Goal: Transaction & Acquisition: Obtain resource

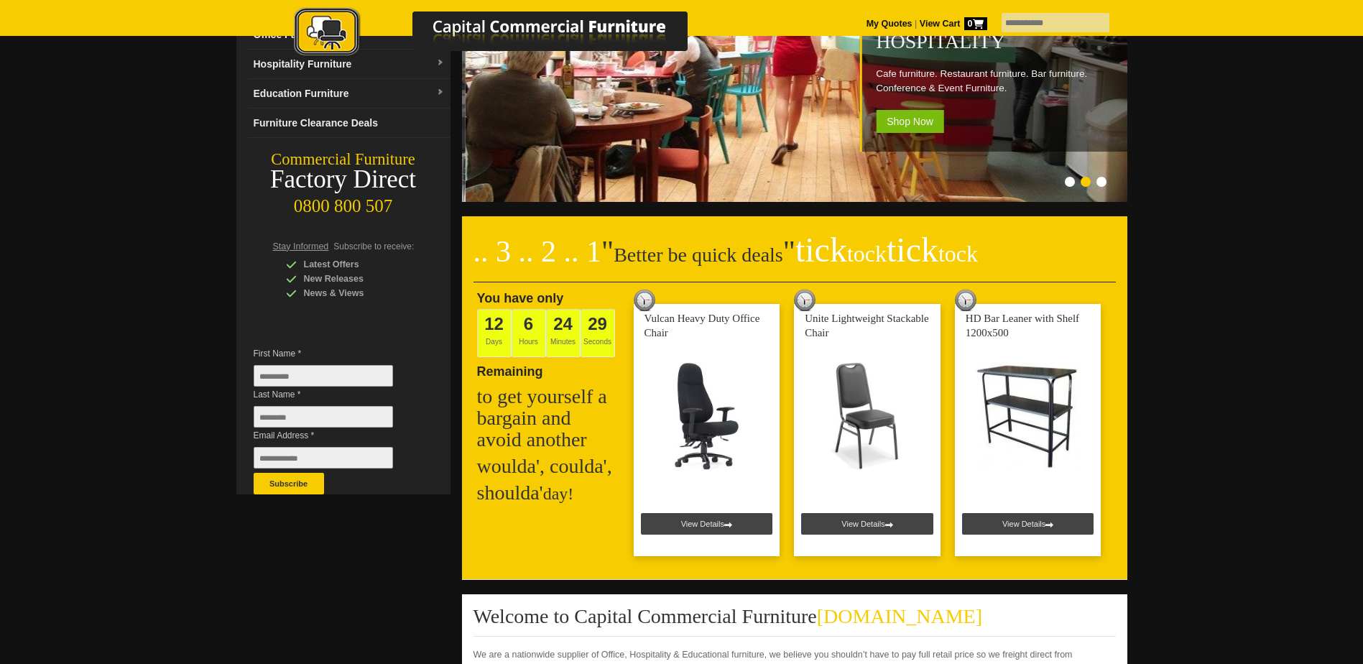
scroll to position [144, 0]
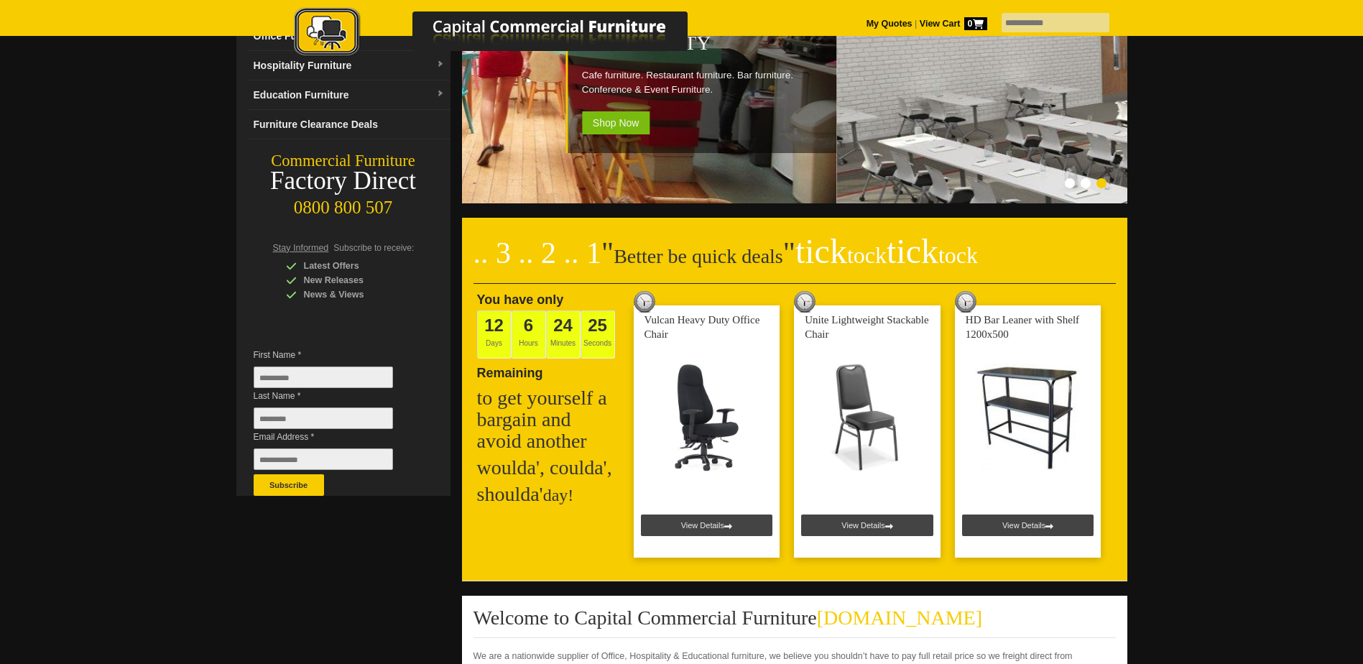
click at [297, 370] on input "First Name *" at bounding box center [323, 377] width 139 height 22
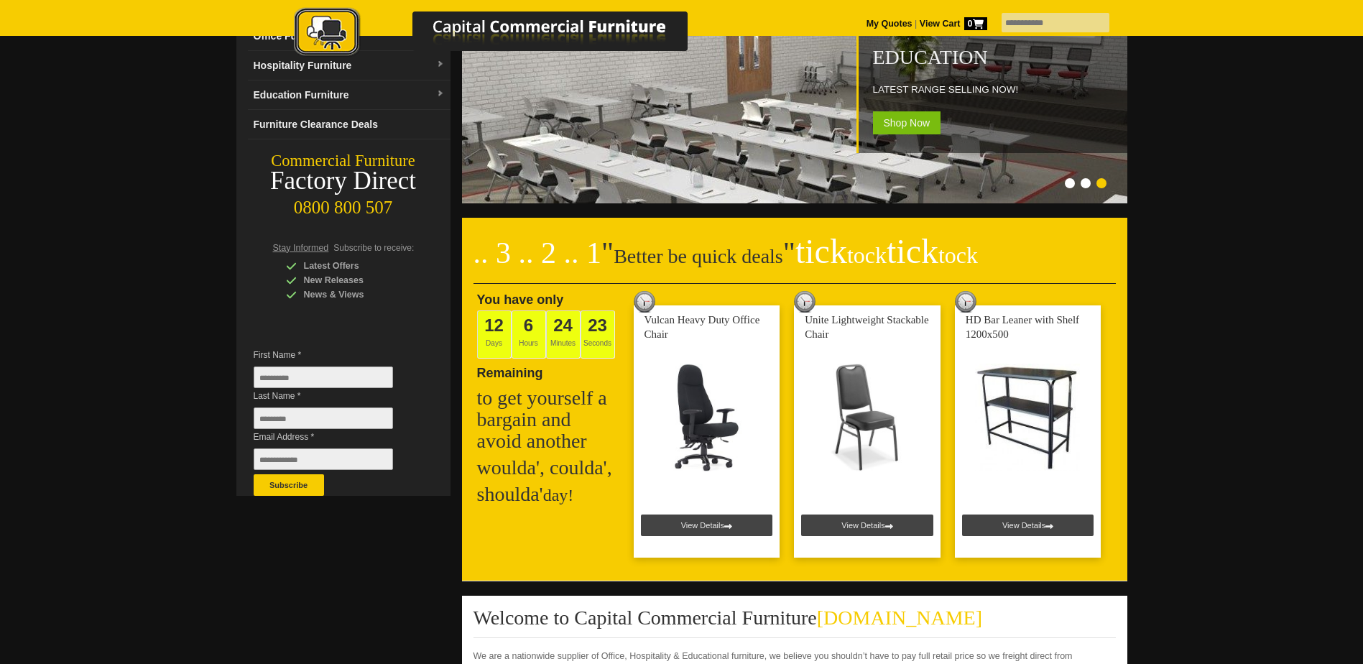
type input "*********"
type input "**"
type input "**********"
click at [293, 483] on button "Subscribe" at bounding box center [289, 485] width 70 height 22
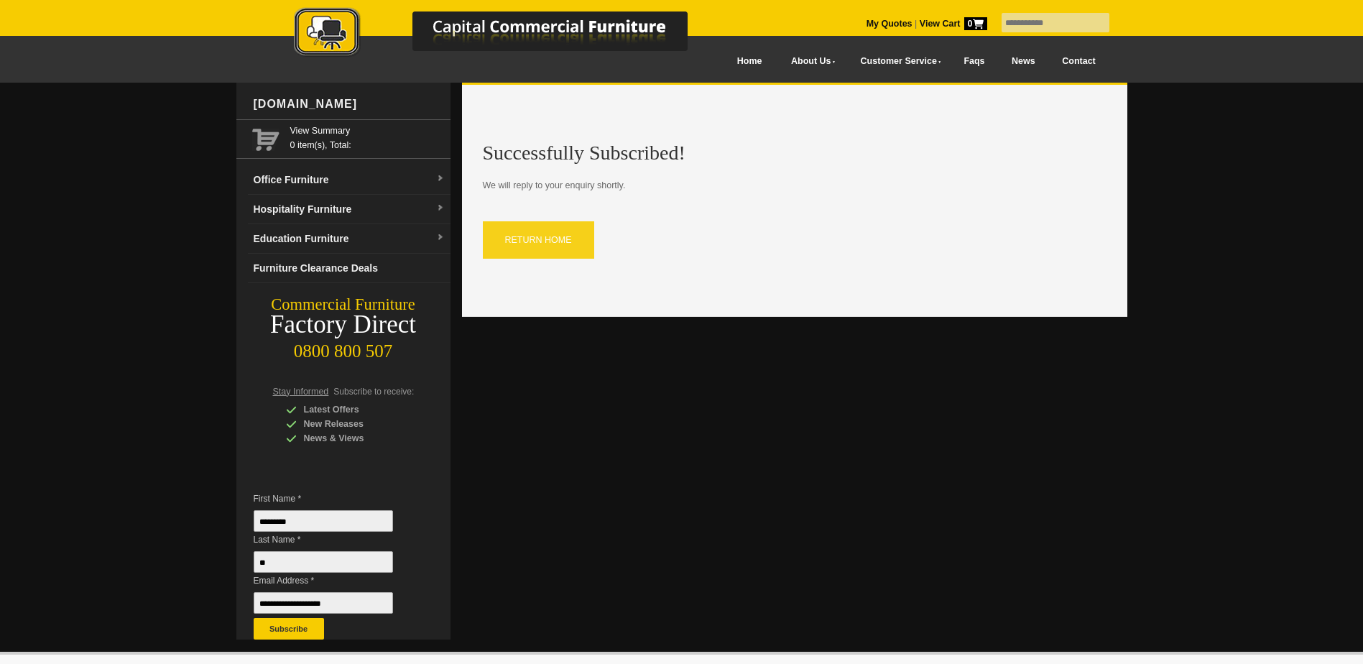
click at [532, 236] on link "RETURN HOME" at bounding box center [538, 239] width 111 height 37
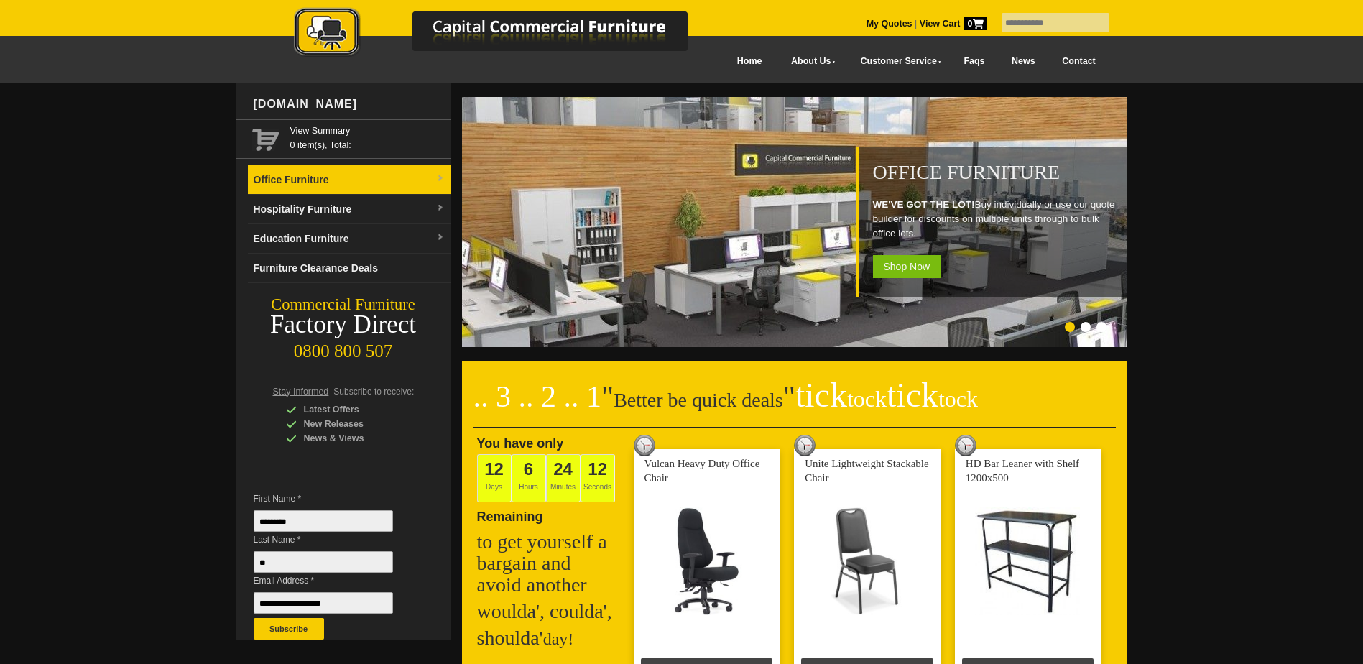
click at [365, 184] on link "Office Furniture" at bounding box center [349, 179] width 203 height 29
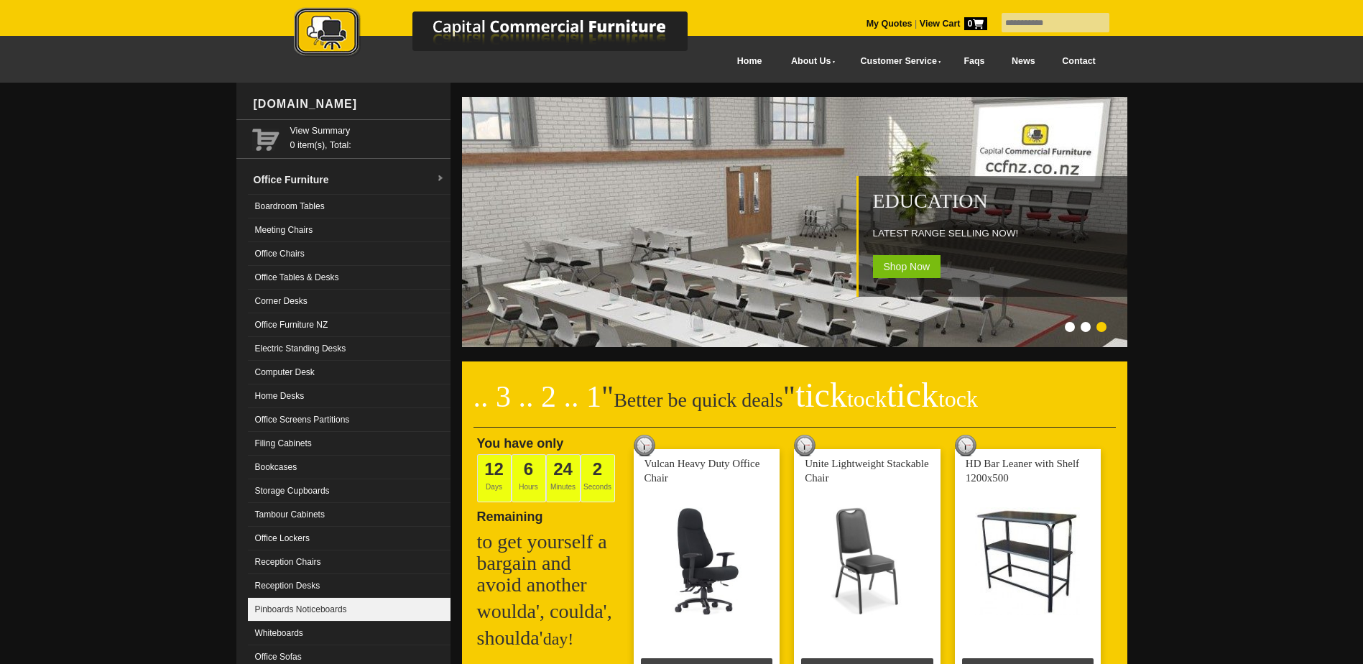
click at [321, 613] on link "Pinboards Noticeboards" at bounding box center [349, 610] width 203 height 24
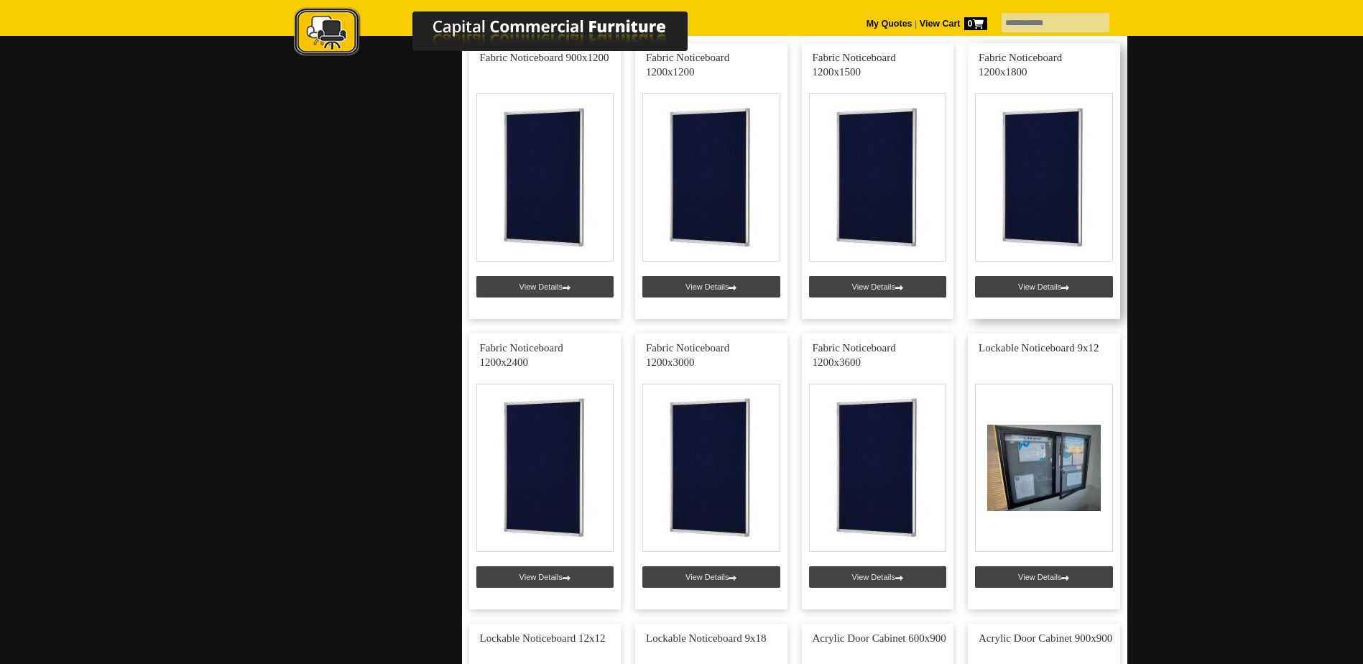
scroll to position [934, 0]
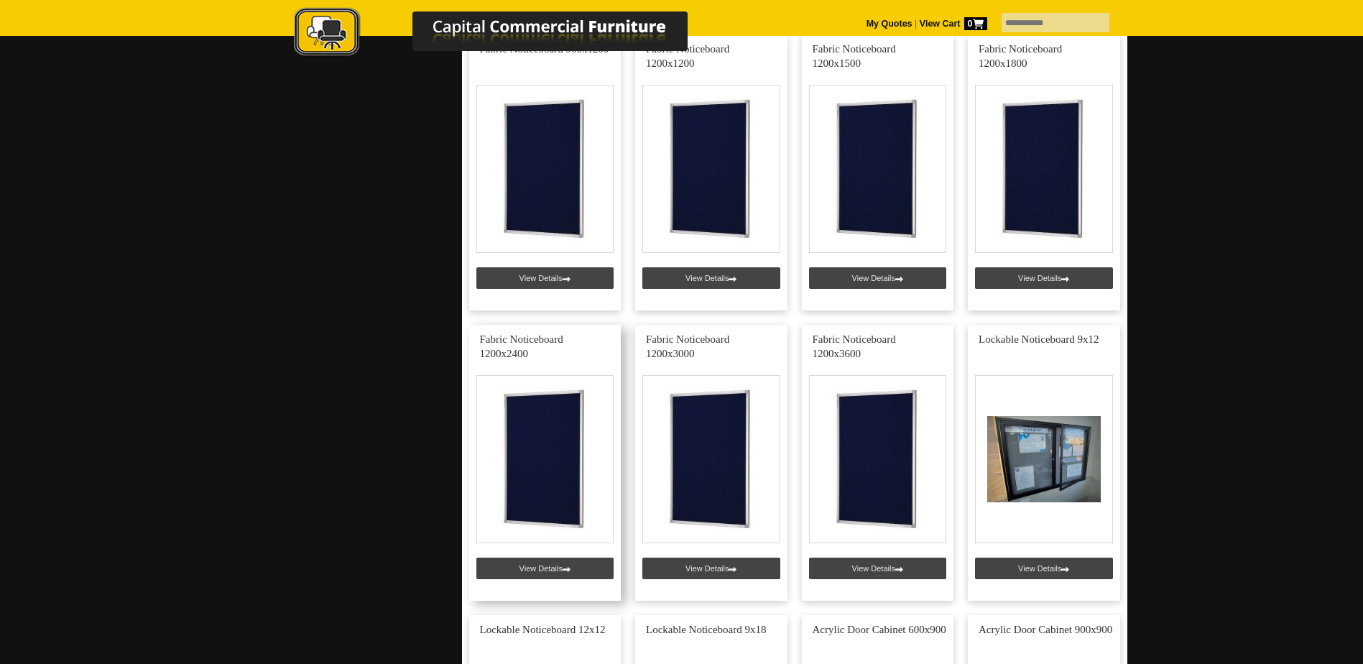
click at [560, 570] on link at bounding box center [545, 463] width 152 height 276
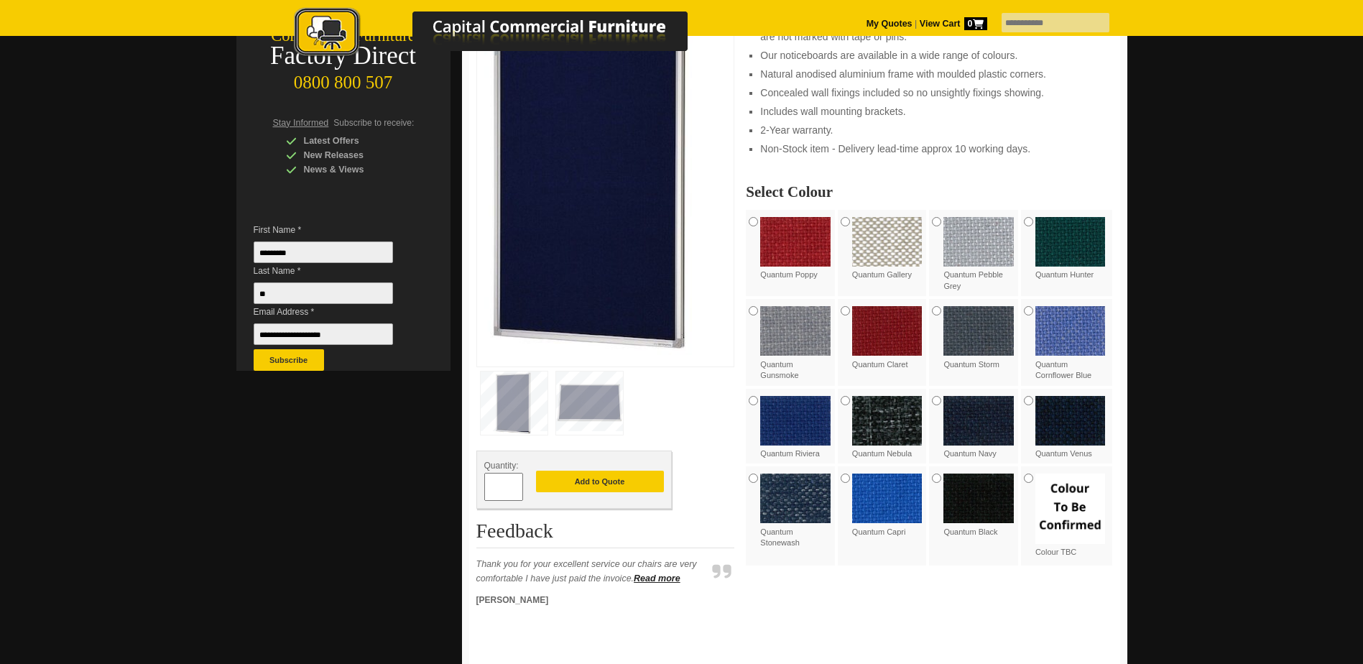
scroll to position [287, 0]
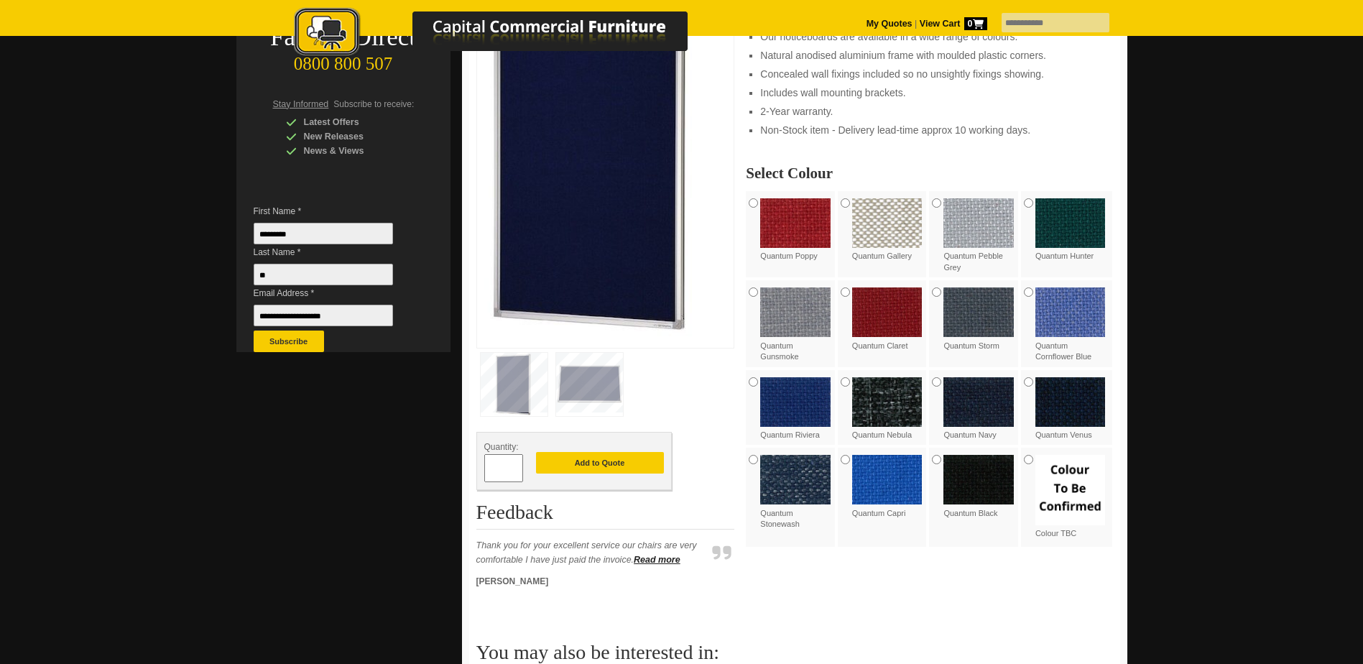
click at [966, 492] on img at bounding box center [978, 480] width 70 height 50
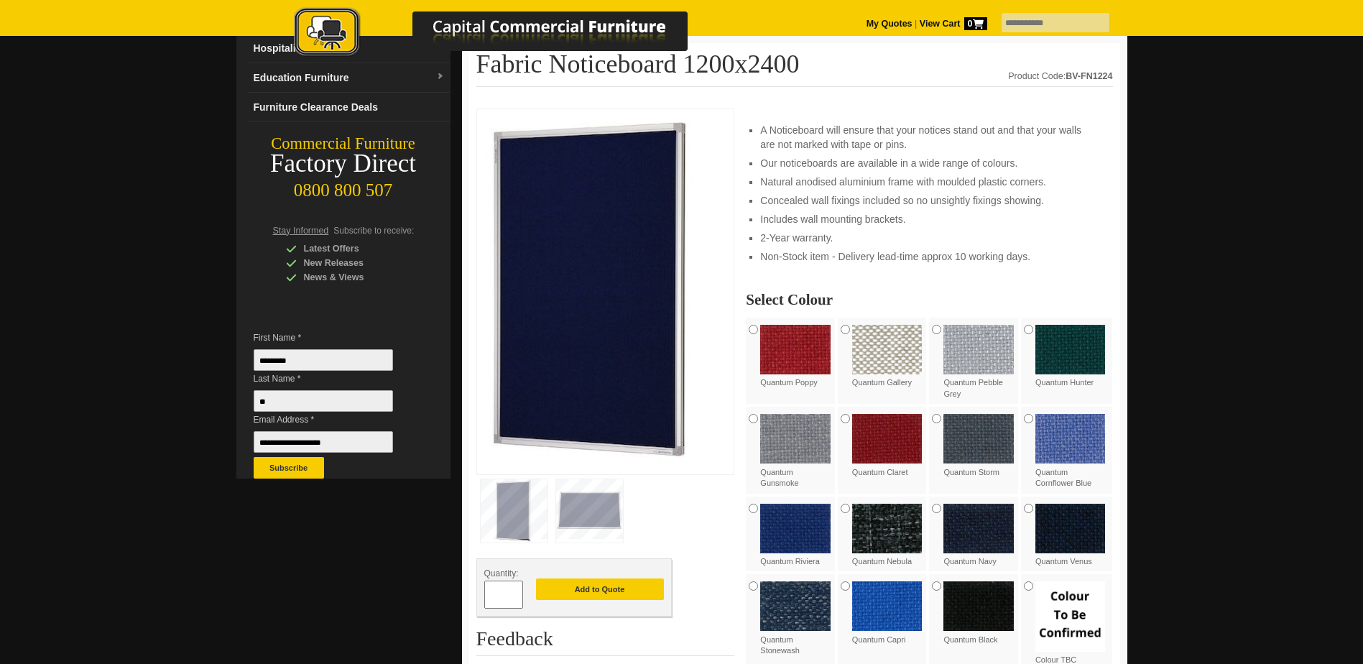
scroll to position [216, 0]
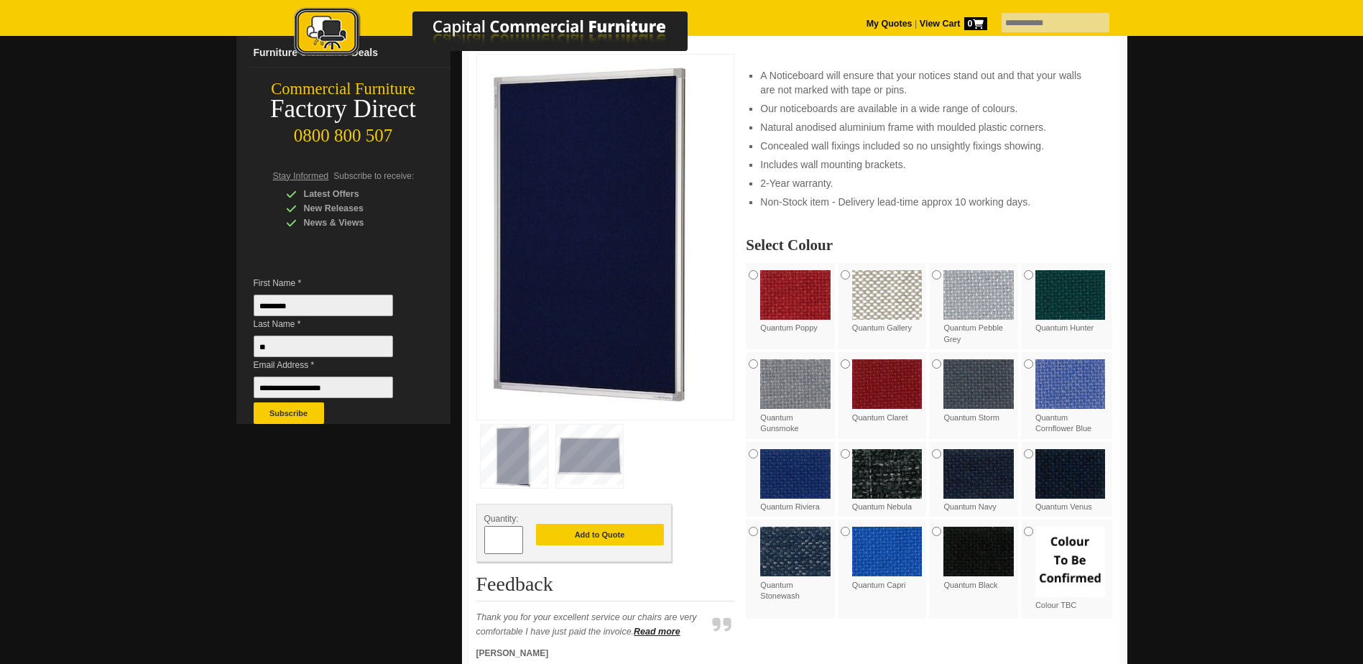
click at [515, 534] on span at bounding box center [516, 534] width 6 height 14
type input "*"
click at [593, 534] on button "Add to Quote" at bounding box center [600, 535] width 128 height 22
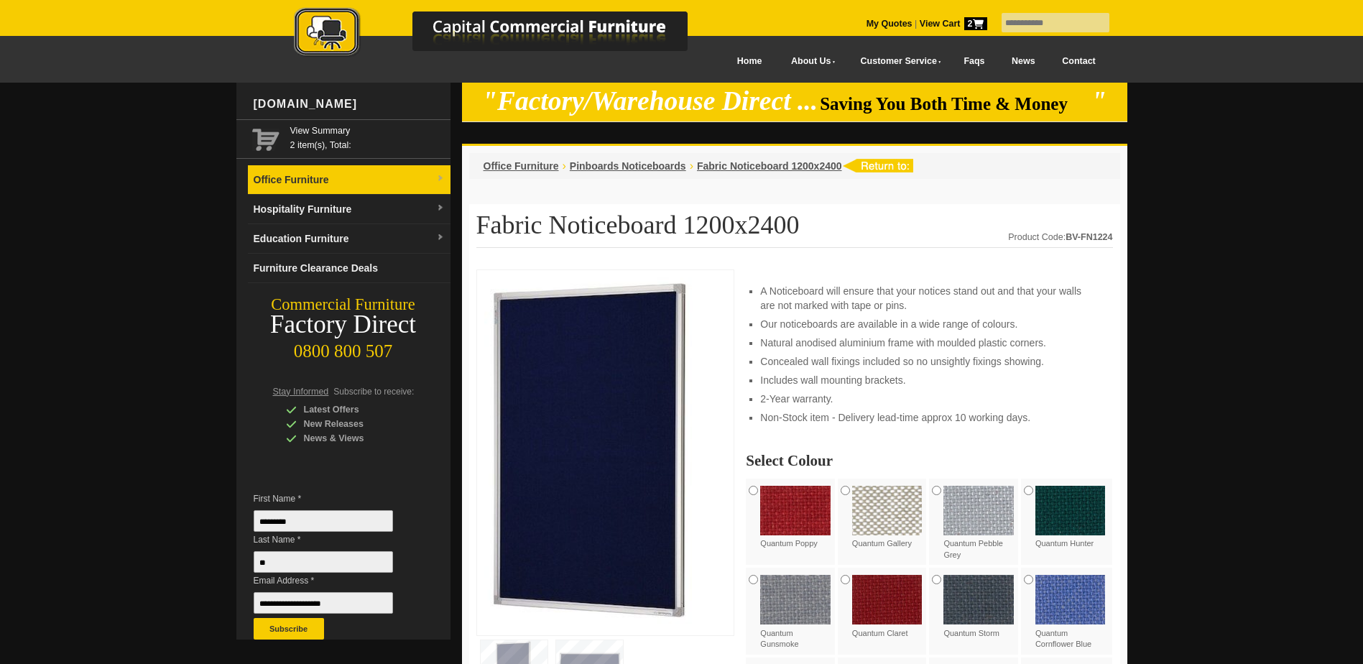
click at [328, 175] on link "Office Furniture" at bounding box center [349, 179] width 203 height 29
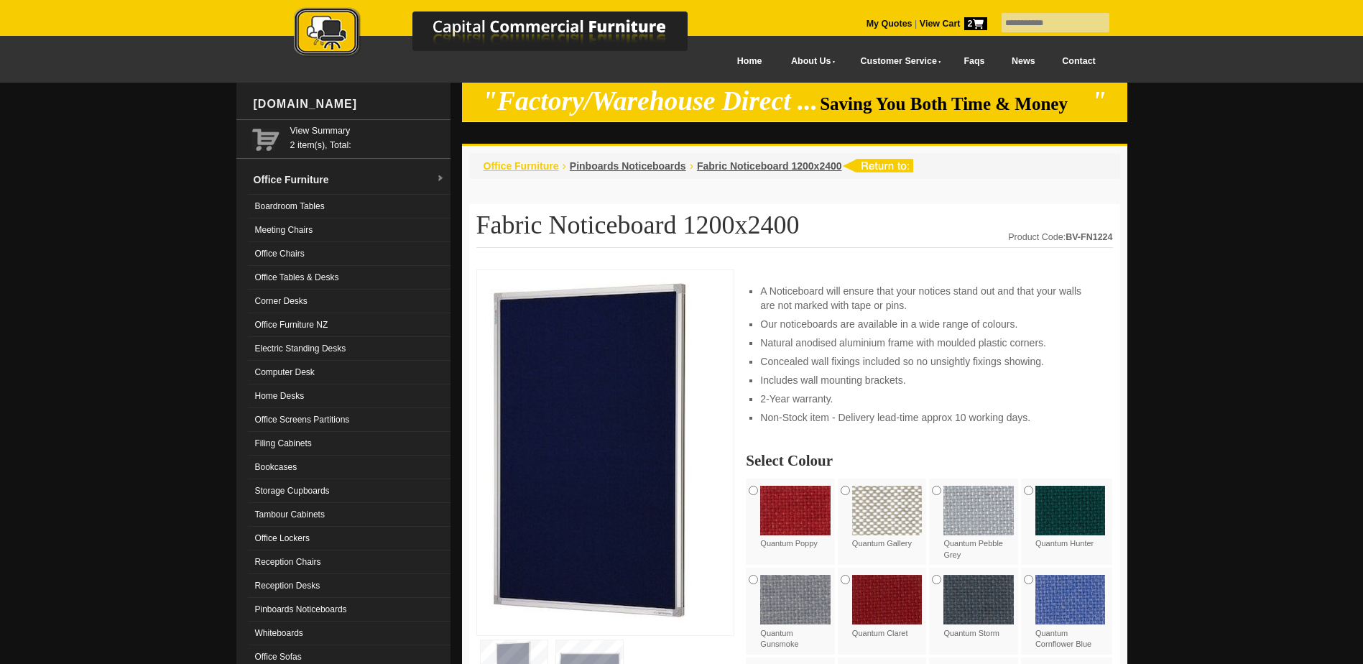
click at [527, 165] on span "Office Furniture" at bounding box center [520, 165] width 75 height 11
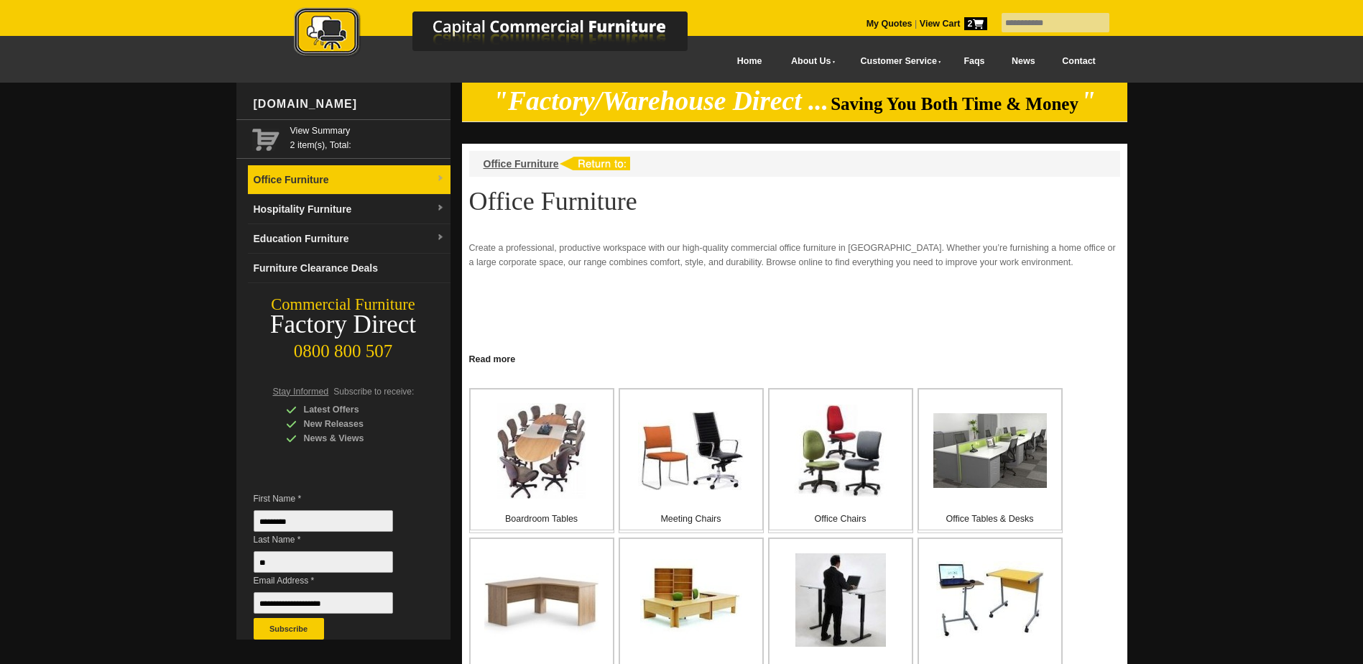
click at [307, 177] on link "Office Furniture" at bounding box center [349, 179] width 203 height 29
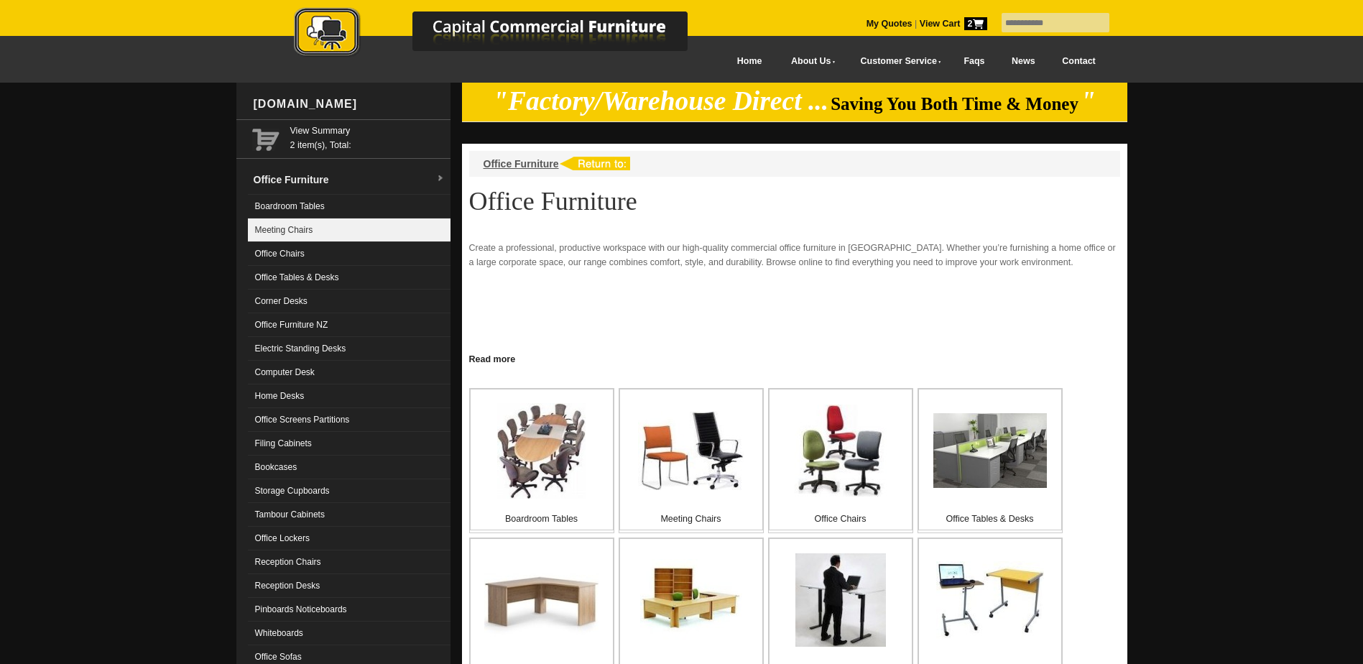
click at [300, 232] on link "Meeting Chairs" at bounding box center [349, 230] width 203 height 24
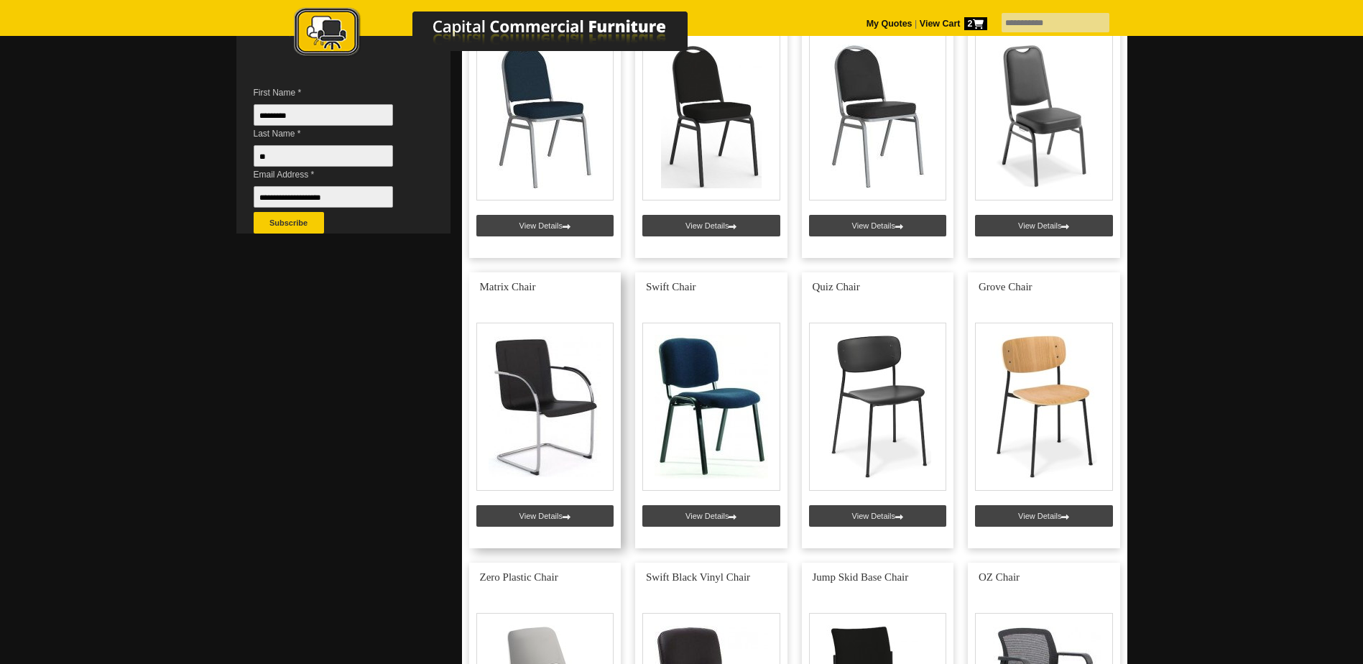
scroll to position [431, 0]
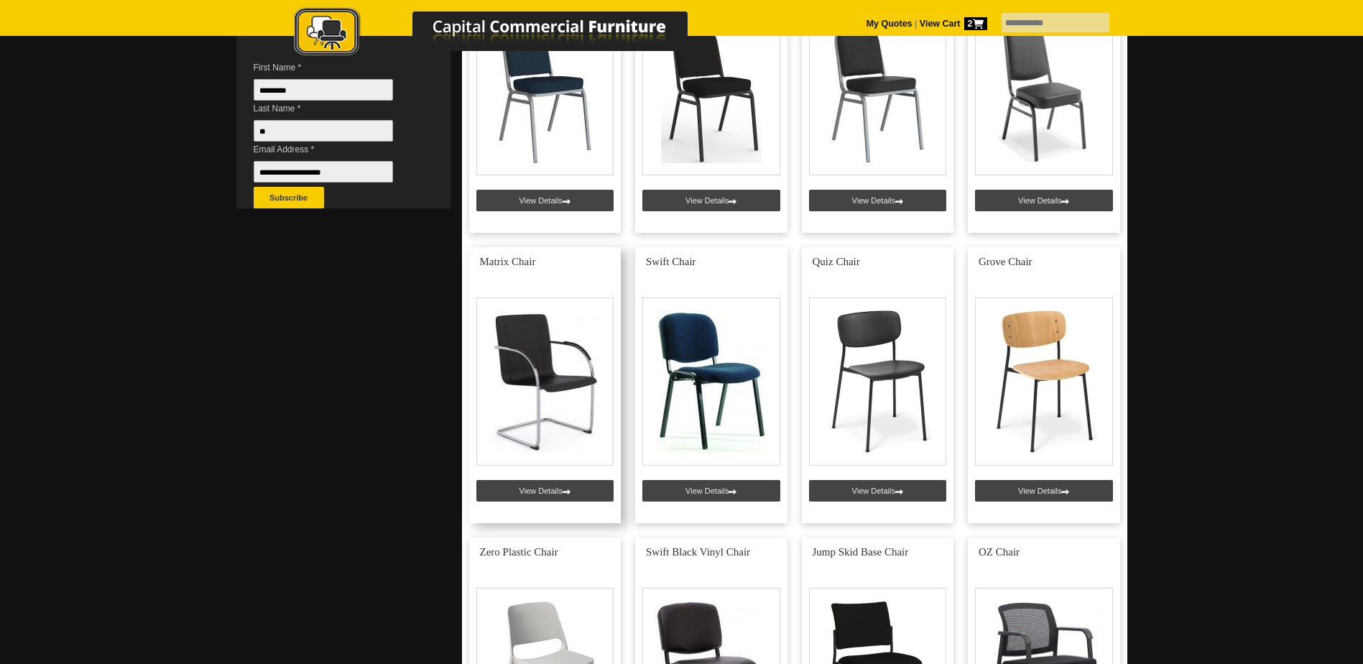
click at [563, 488] on link at bounding box center [545, 385] width 152 height 276
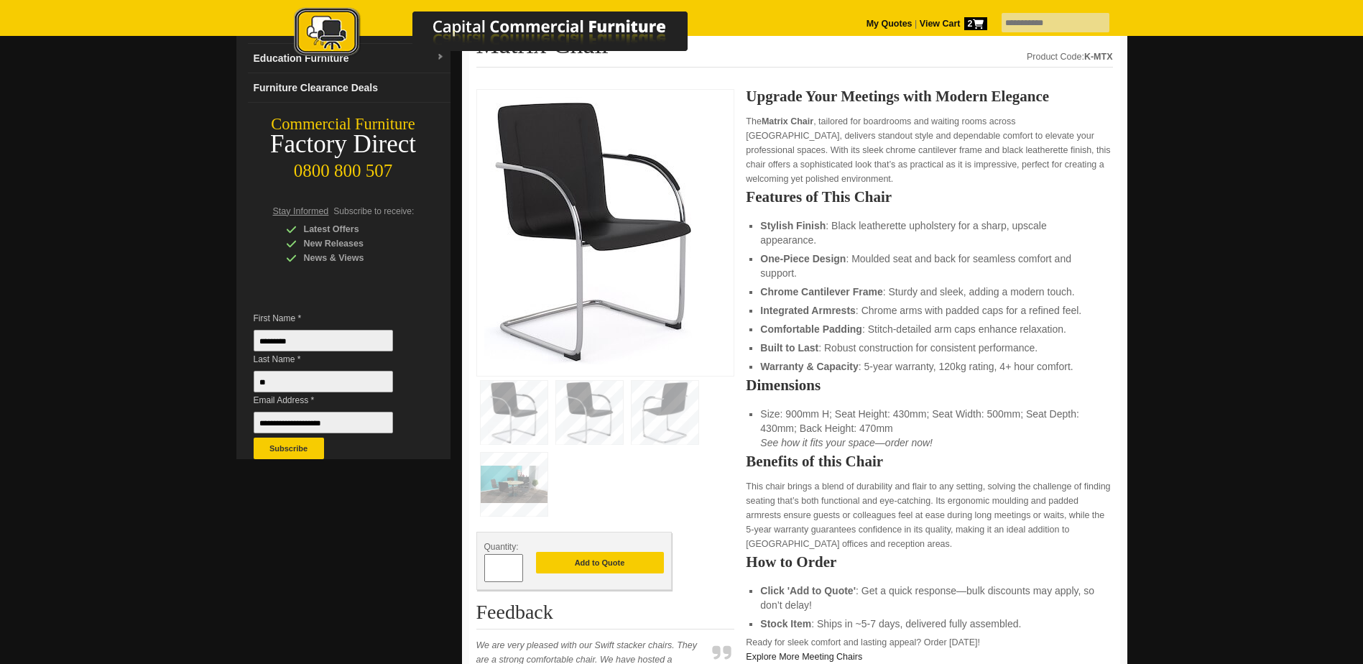
scroll to position [216, 0]
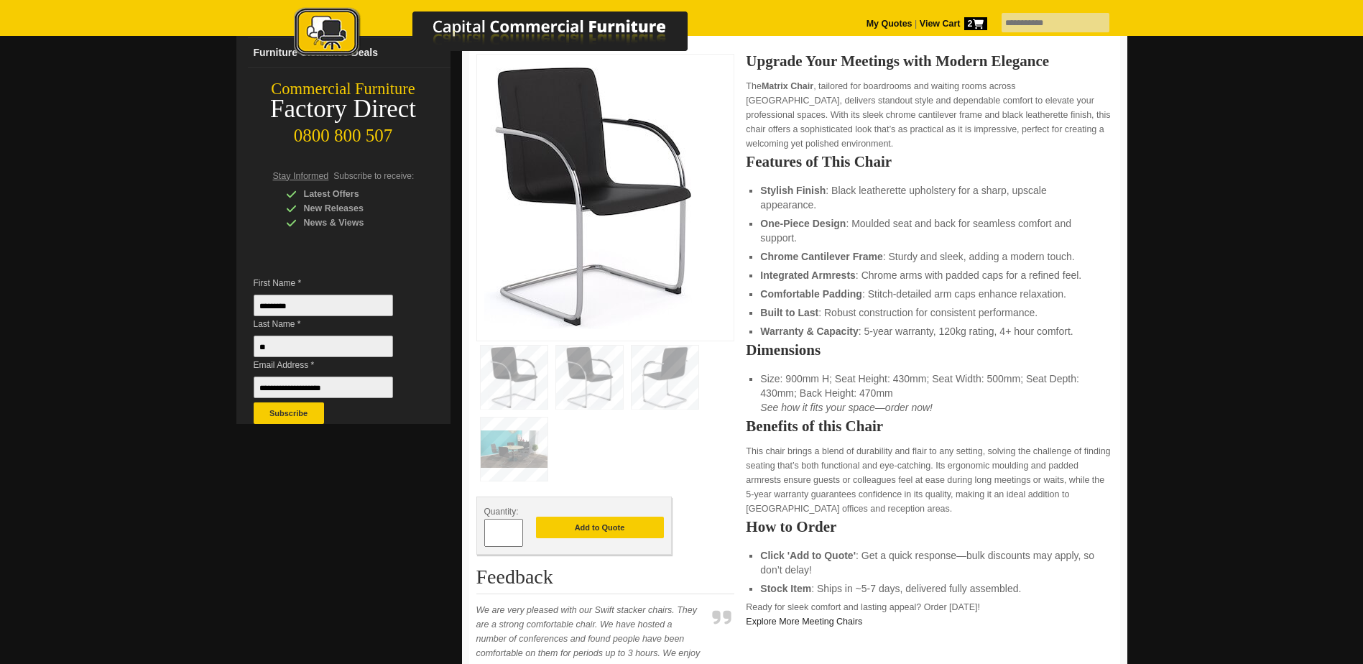
click at [514, 528] on span at bounding box center [516, 527] width 6 height 14
click at [514, 529] on span at bounding box center [516, 527] width 6 height 14
type input "*"
click at [604, 530] on button "Add to Quote" at bounding box center [600, 528] width 128 height 22
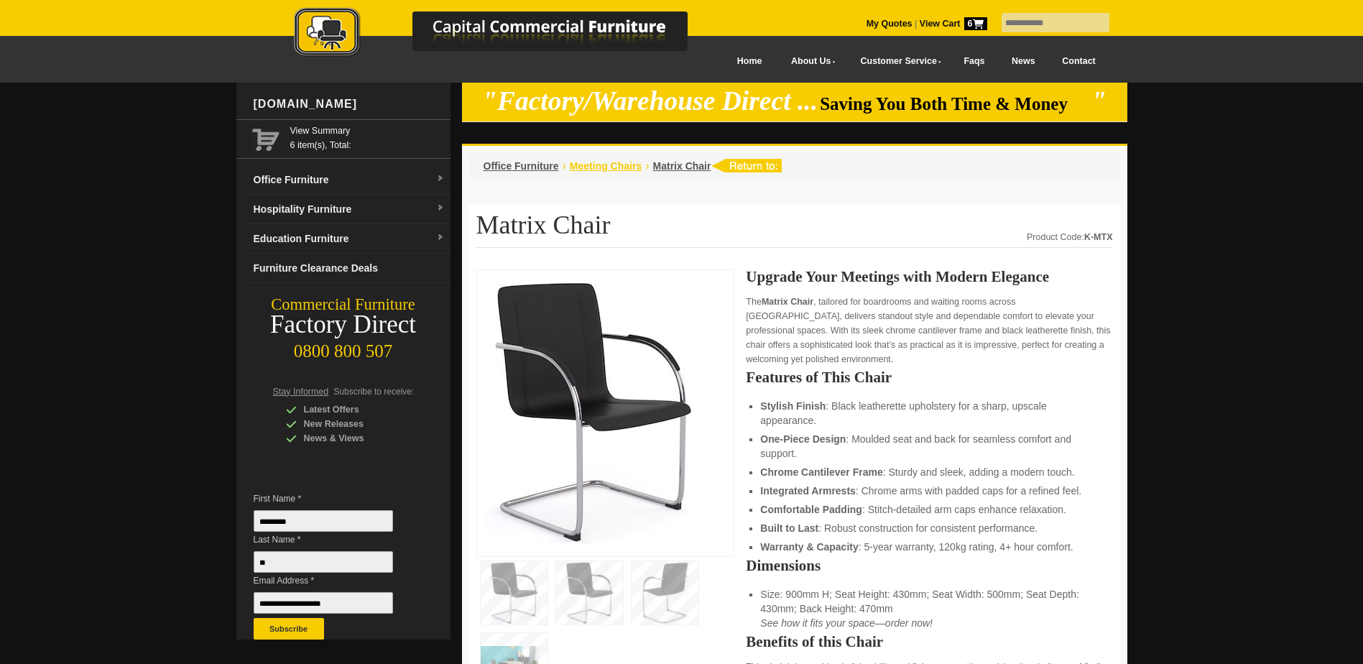
click at [593, 164] on span "Meeting Chairs" at bounding box center [606, 165] width 72 height 11
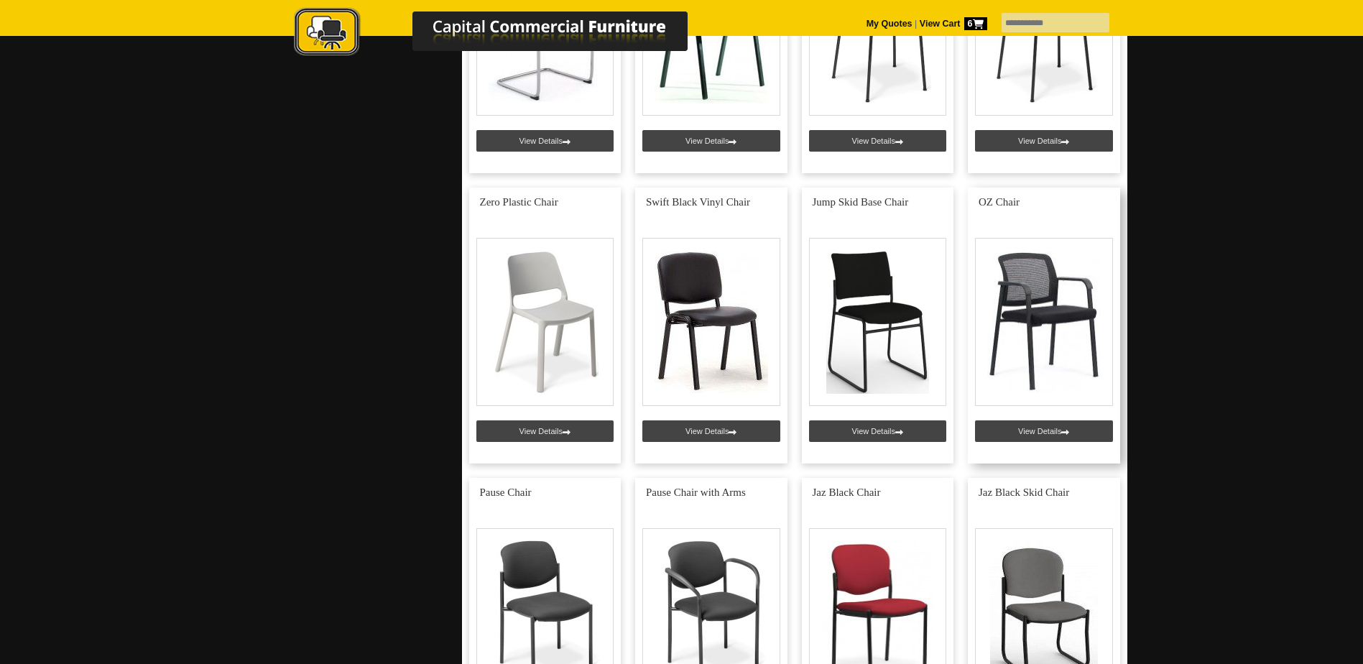
scroll to position [790, 0]
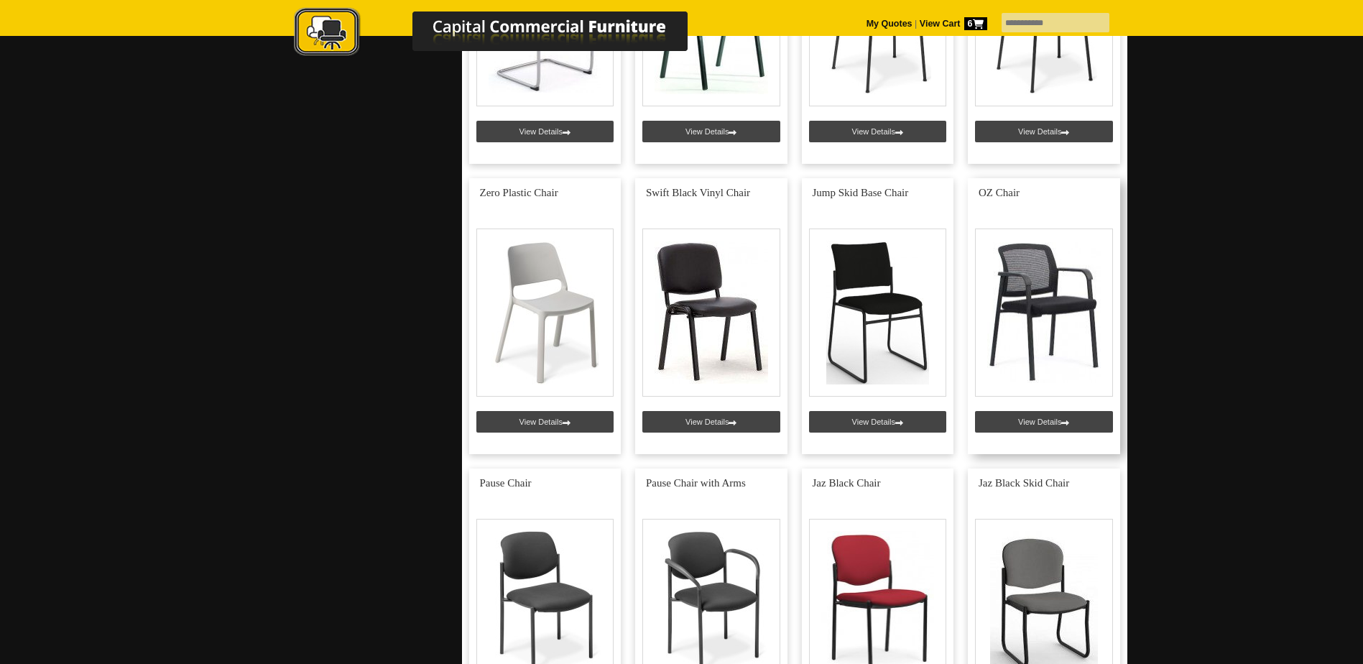
click at [1062, 421] on link at bounding box center [1044, 316] width 152 height 276
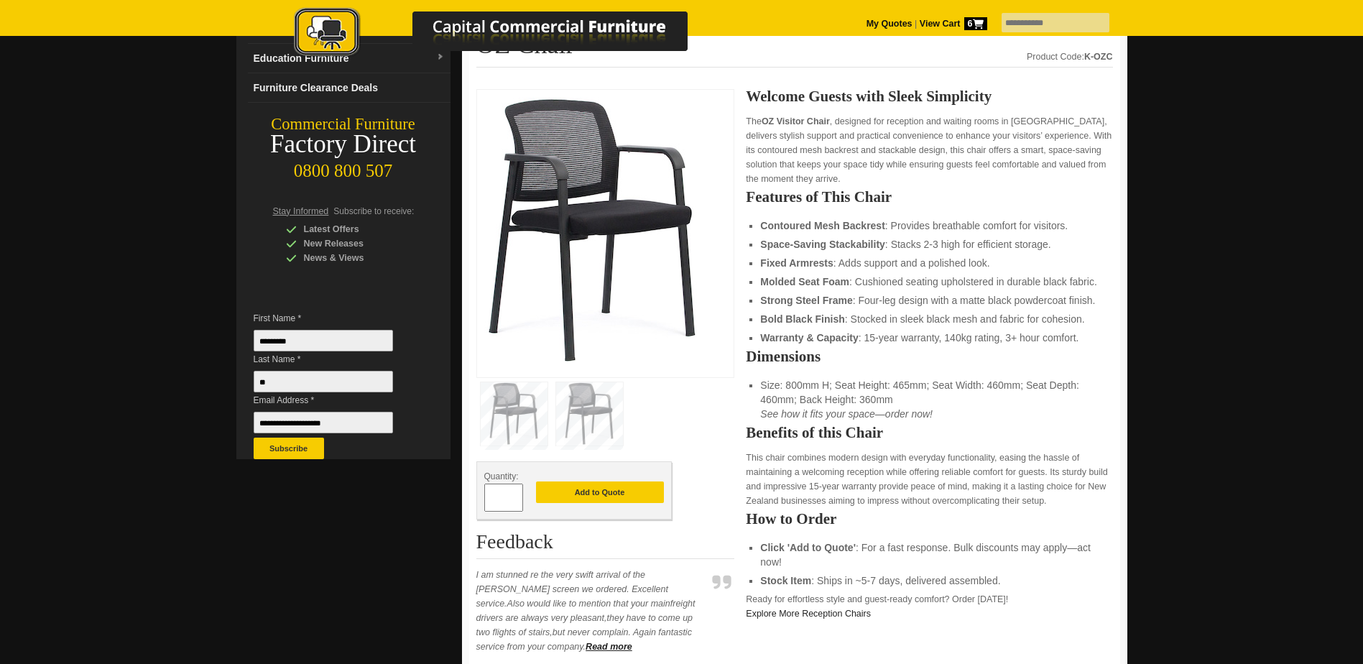
scroll to position [216, 0]
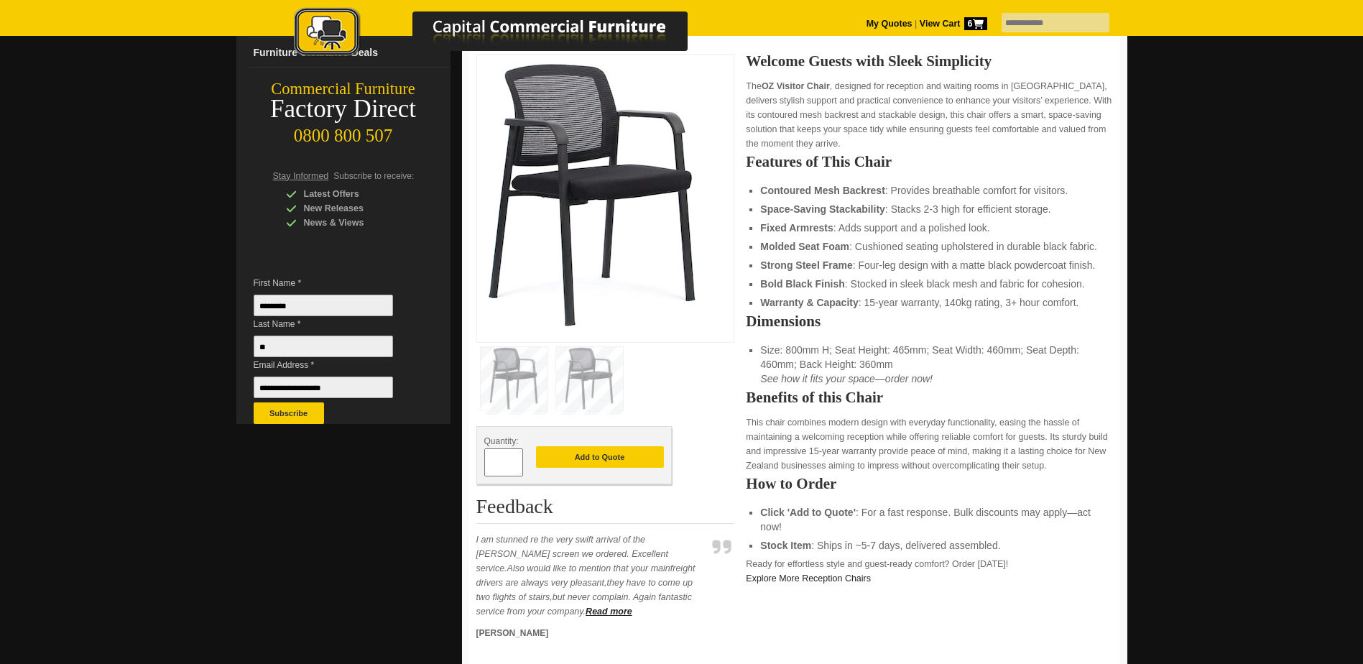
click at [516, 458] on span at bounding box center [516, 457] width 6 height 14
type input "*"
click at [608, 456] on button "Add to Quote" at bounding box center [600, 457] width 128 height 22
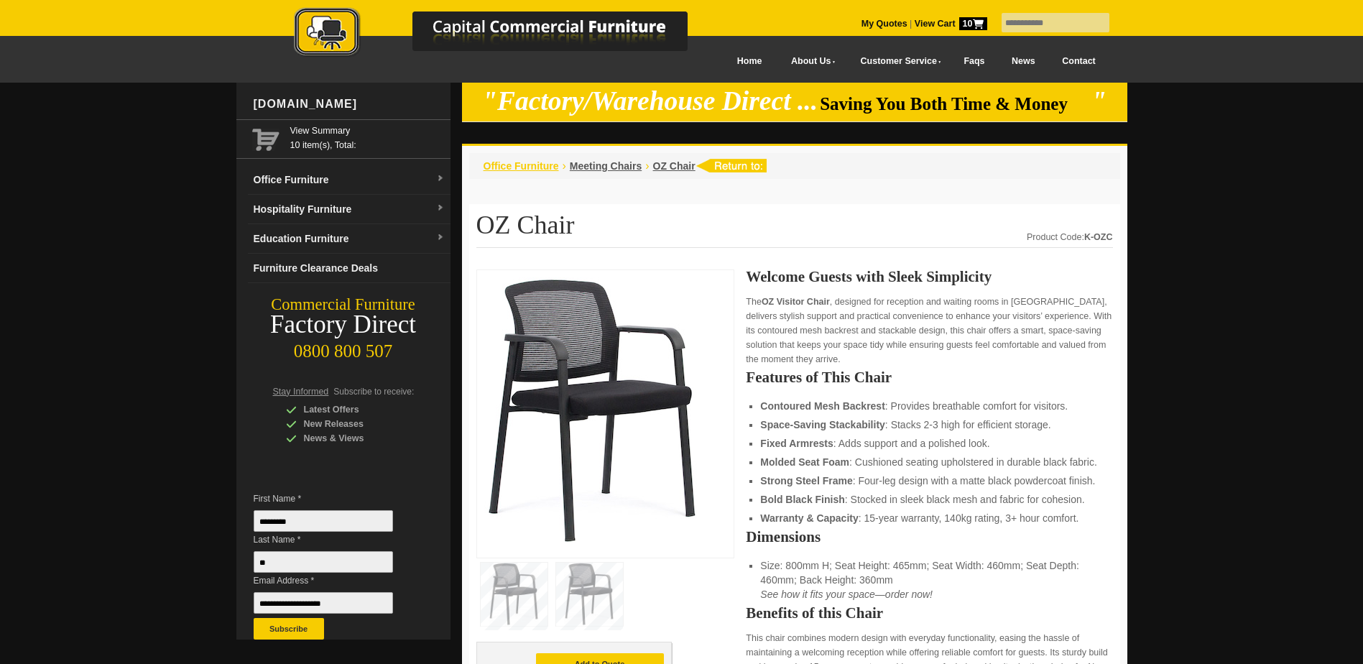
click at [509, 167] on span "Office Furniture" at bounding box center [520, 165] width 75 height 11
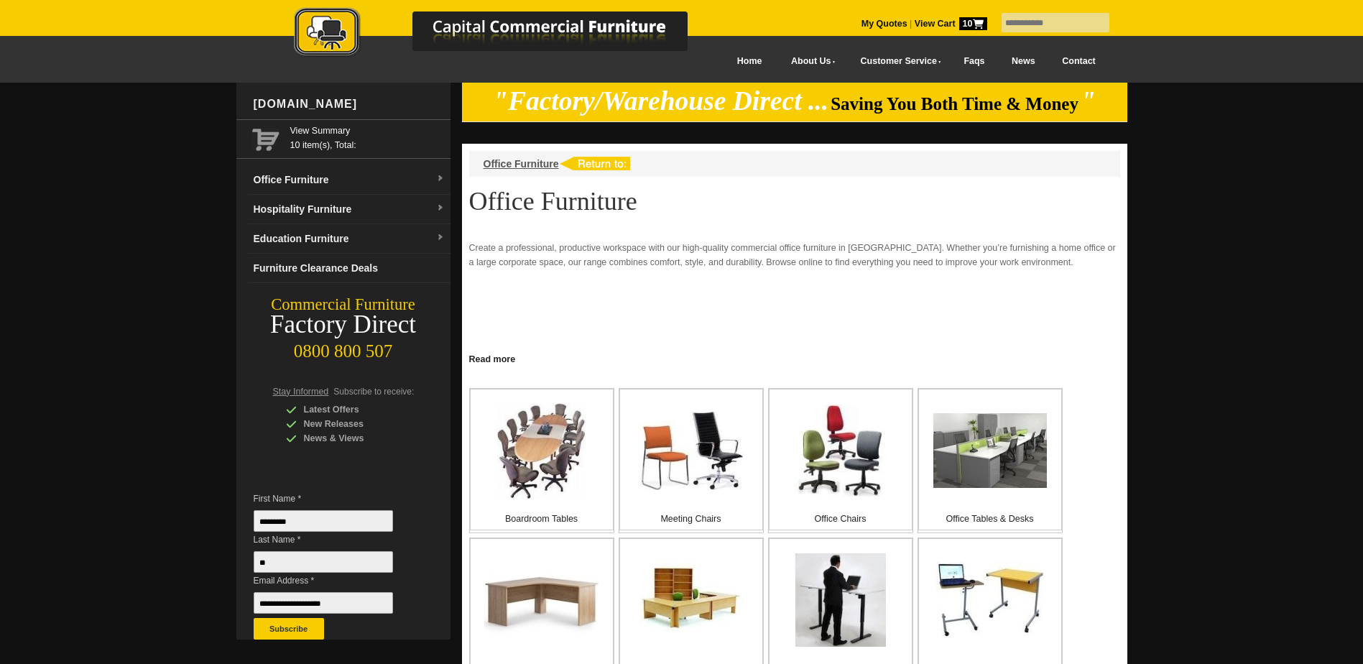
click at [720, 59] on img at bounding box center [505, 33] width 503 height 52
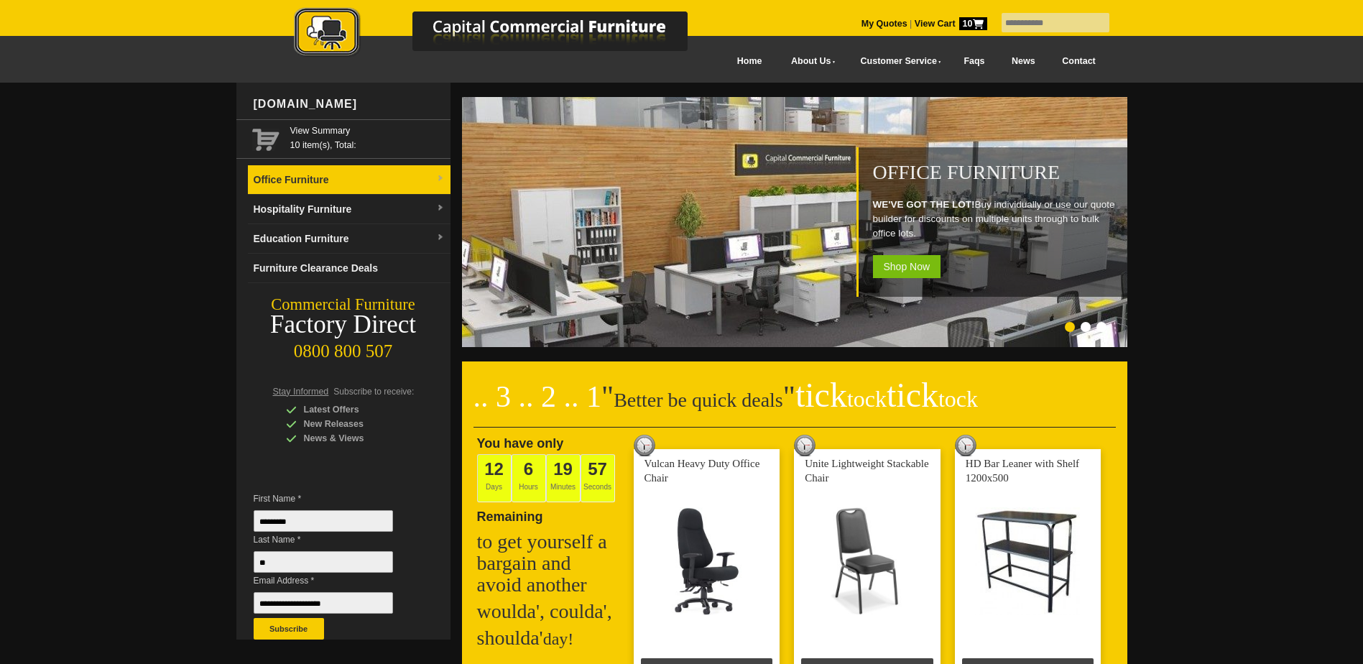
click at [411, 178] on link "Office Furniture" at bounding box center [349, 179] width 203 height 29
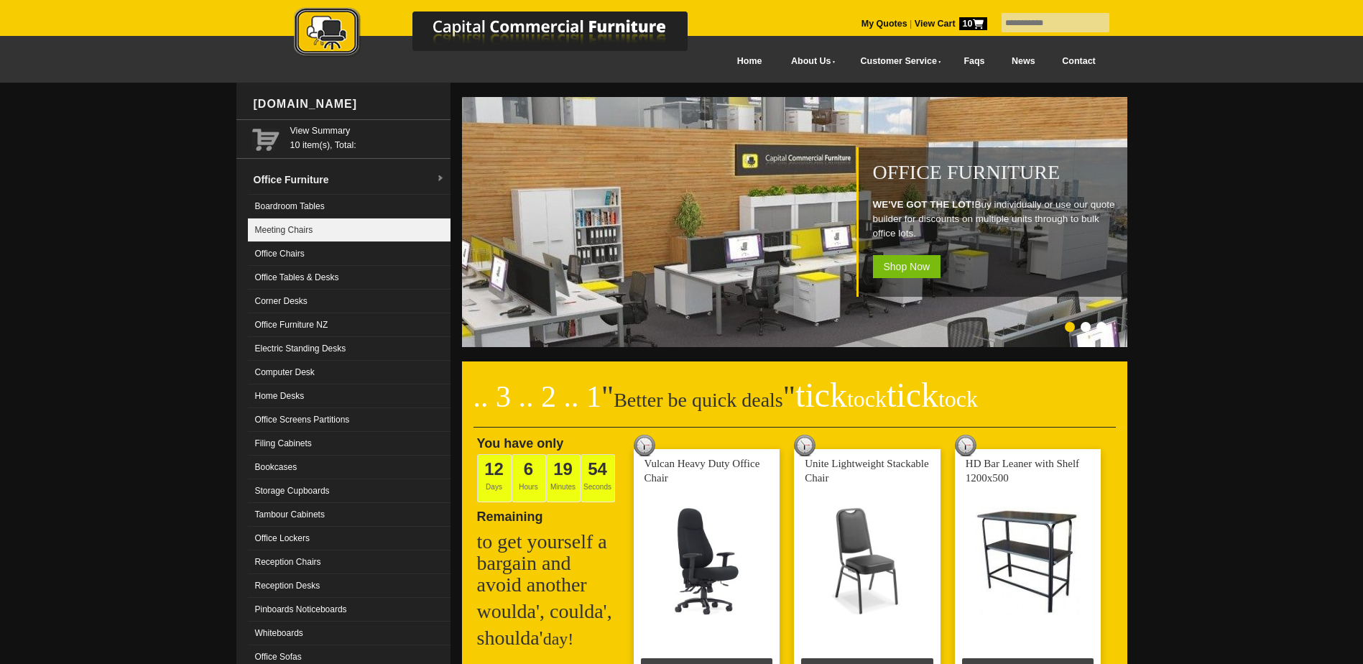
click at [338, 234] on link "Meeting Chairs" at bounding box center [349, 230] width 203 height 24
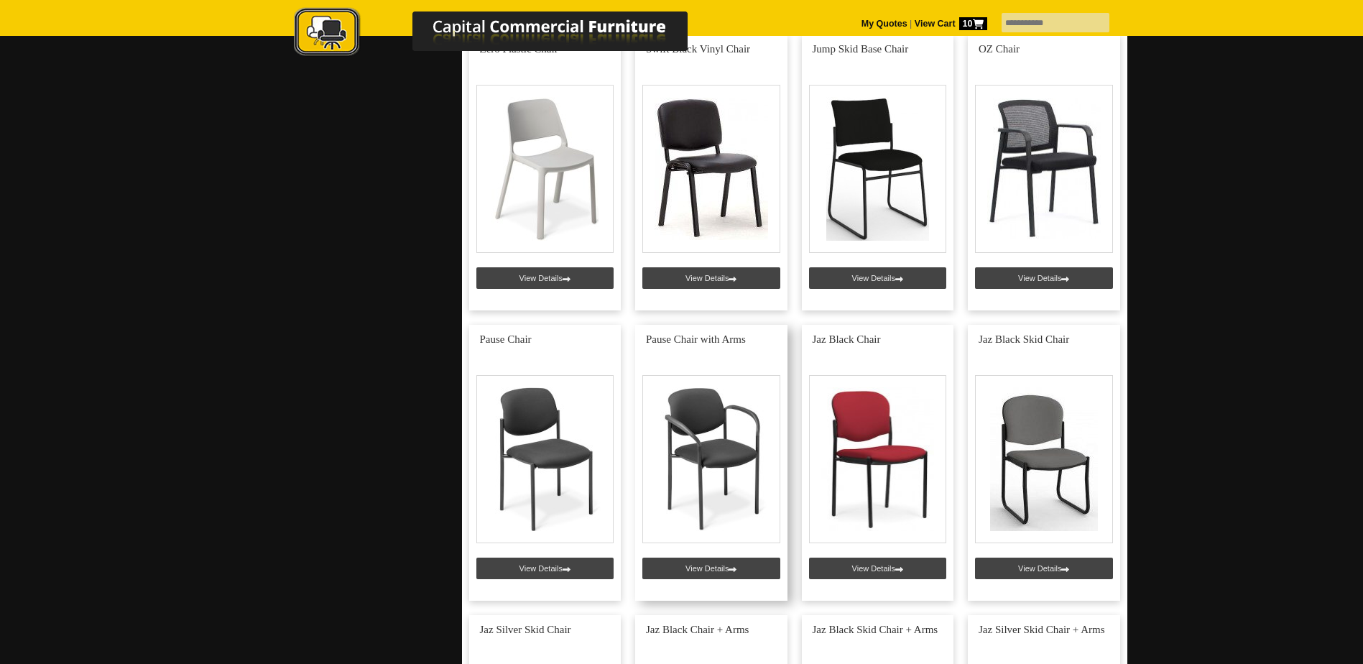
scroll to position [1006, 0]
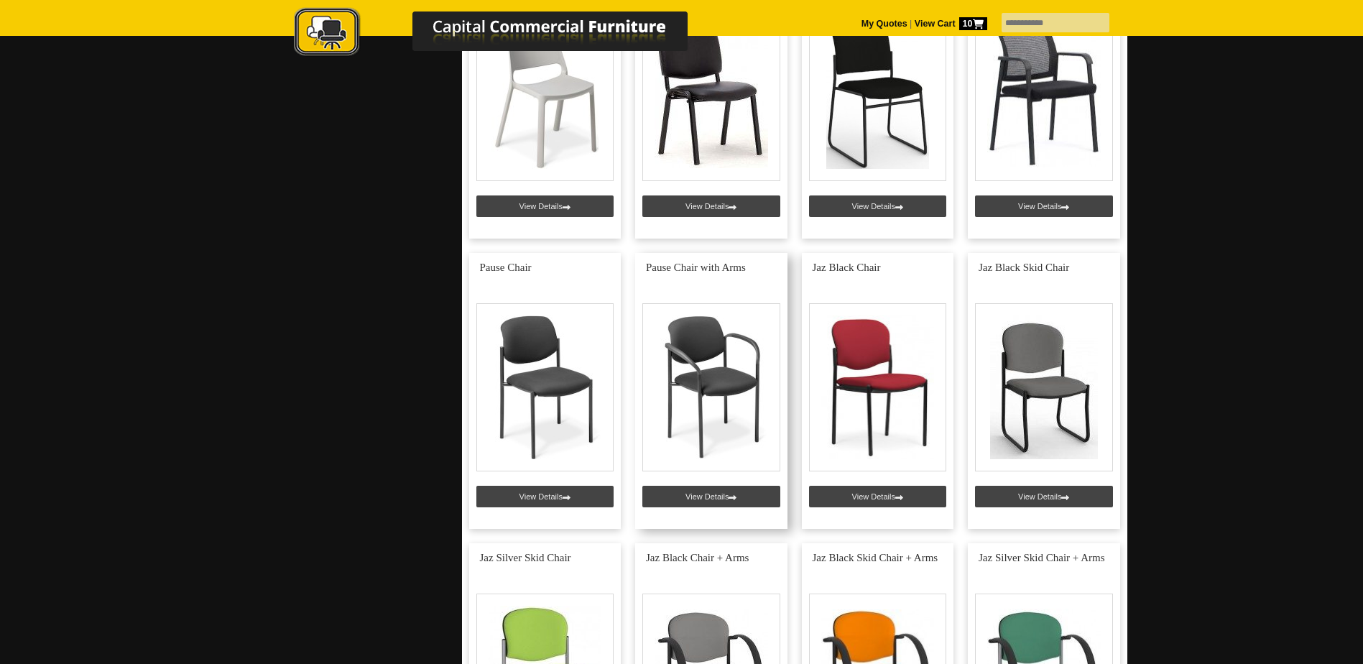
click at [736, 498] on link at bounding box center [711, 391] width 152 height 276
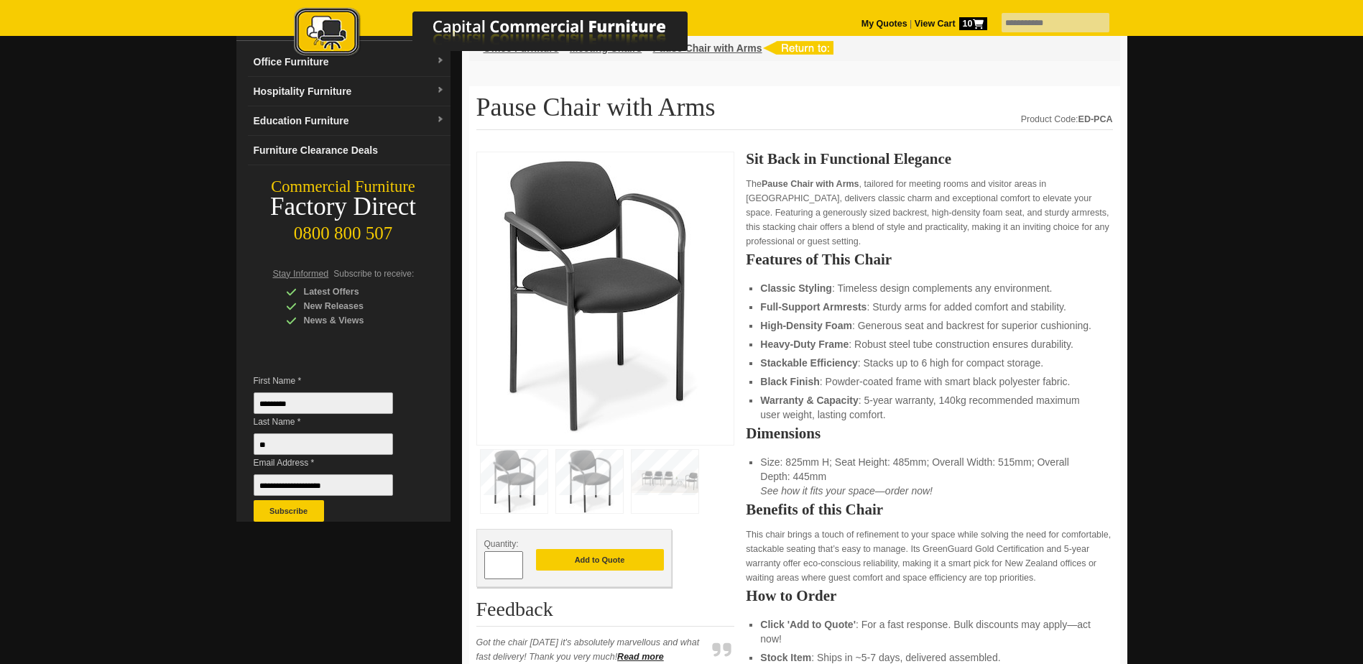
scroll to position [144, 0]
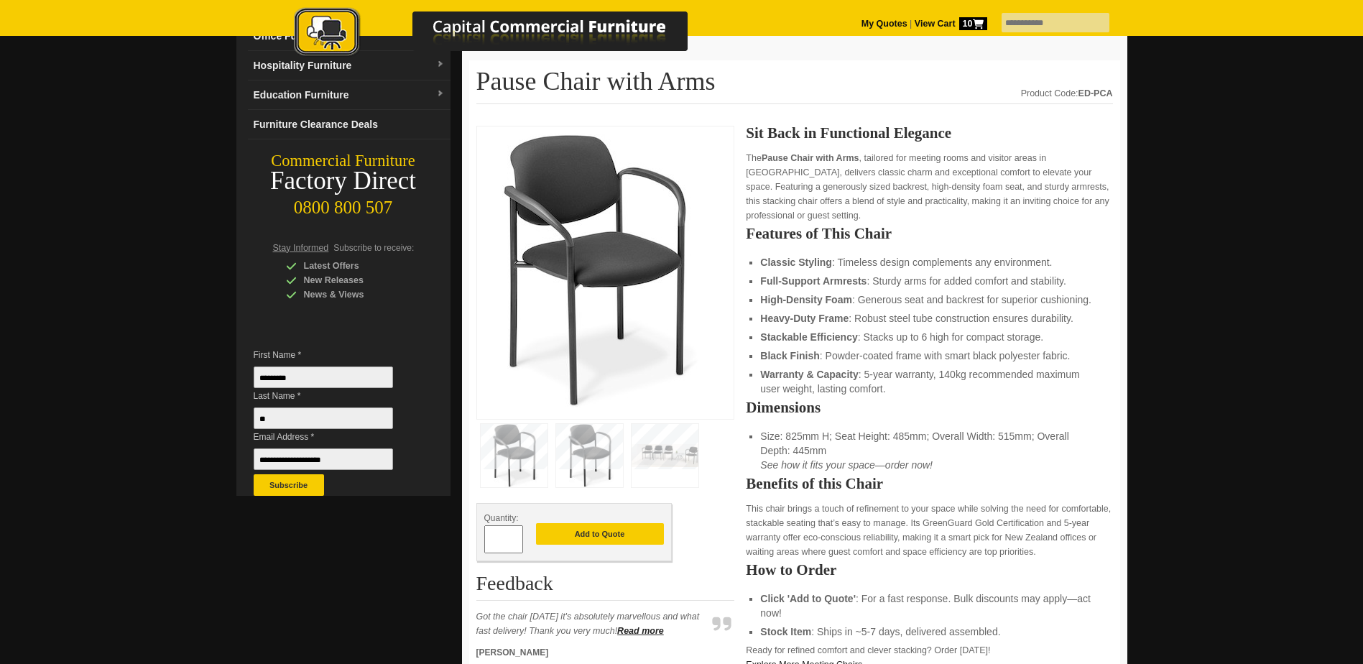
click at [518, 536] on span at bounding box center [516, 534] width 6 height 14
click at [517, 536] on span at bounding box center [516, 534] width 6 height 14
type input "*"
click at [587, 532] on button "Add to Quote" at bounding box center [600, 534] width 128 height 22
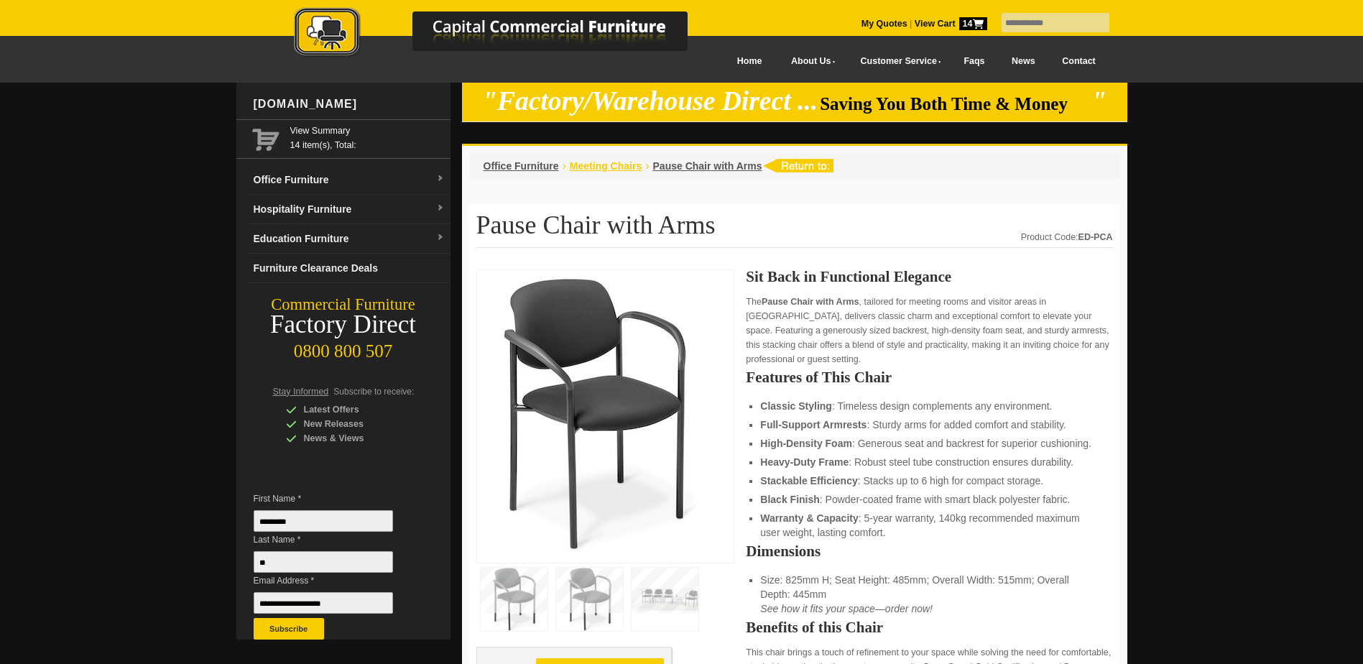
click at [595, 167] on span "Meeting Chairs" at bounding box center [606, 165] width 72 height 11
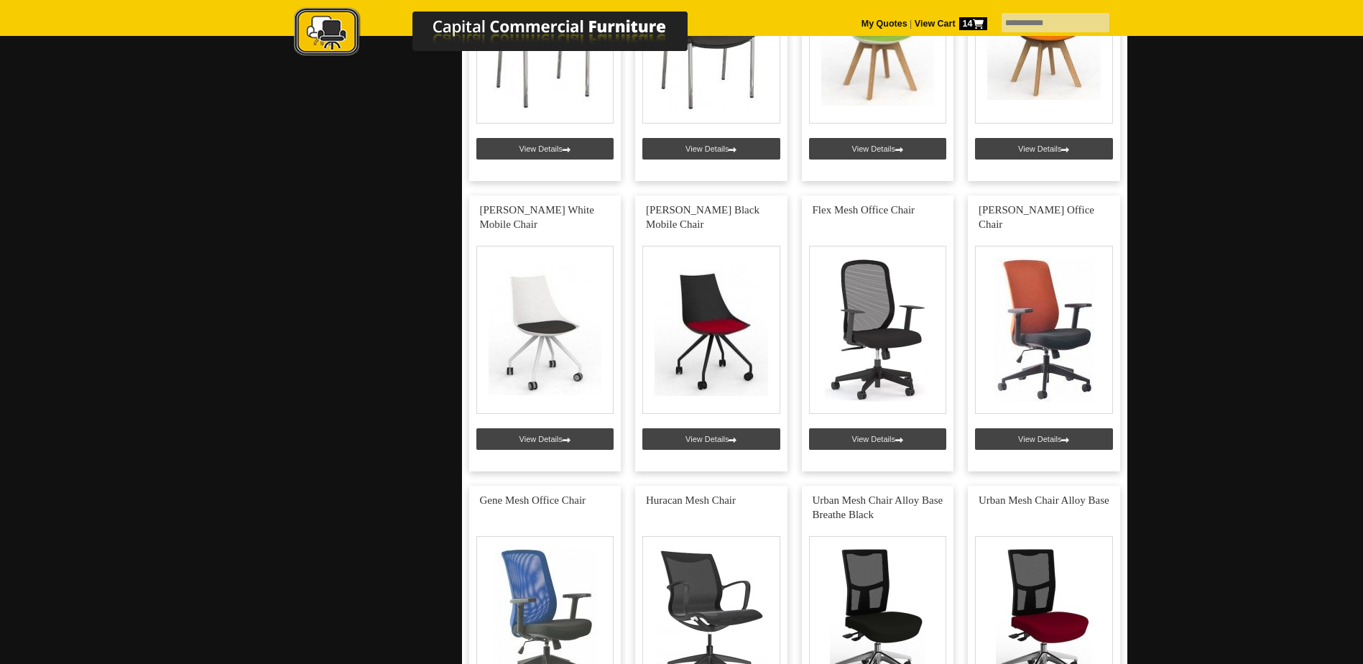
scroll to position [1868, 0]
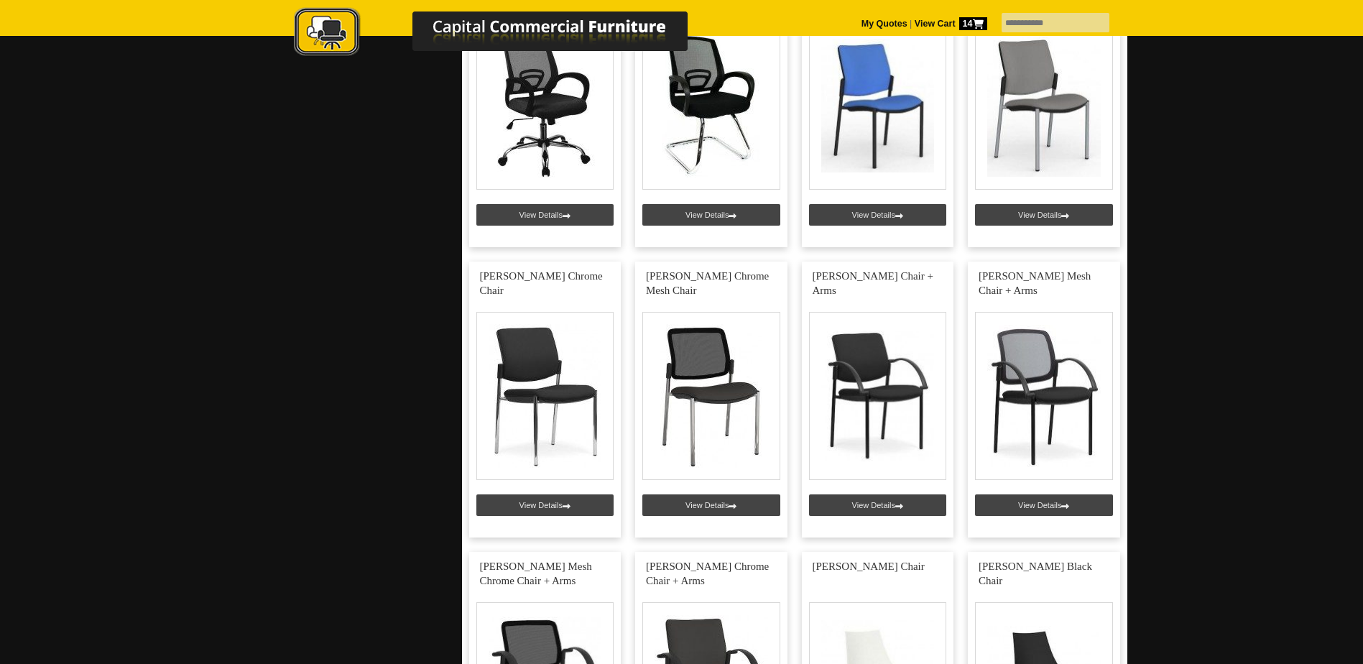
click at [920, 22] on strong "View Cart 14" at bounding box center [950, 24] width 73 height 10
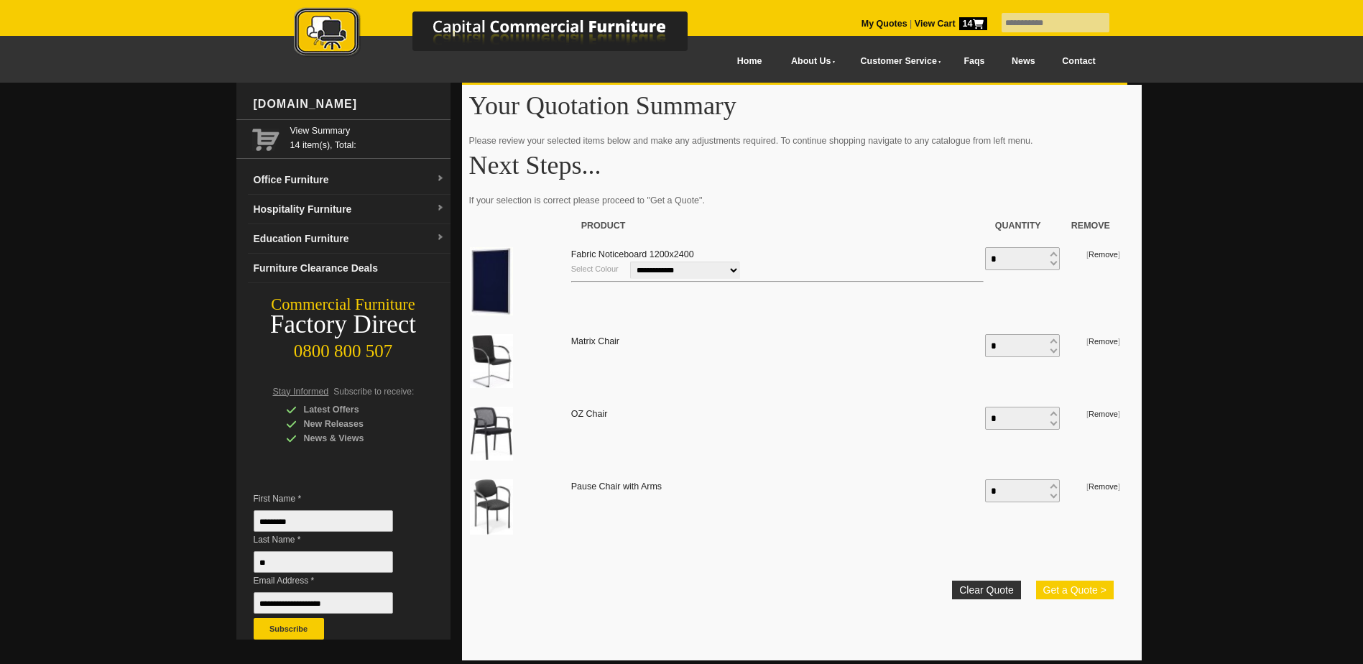
click at [1082, 590] on button "Get a Quote >" at bounding box center [1075, 589] width 78 height 19
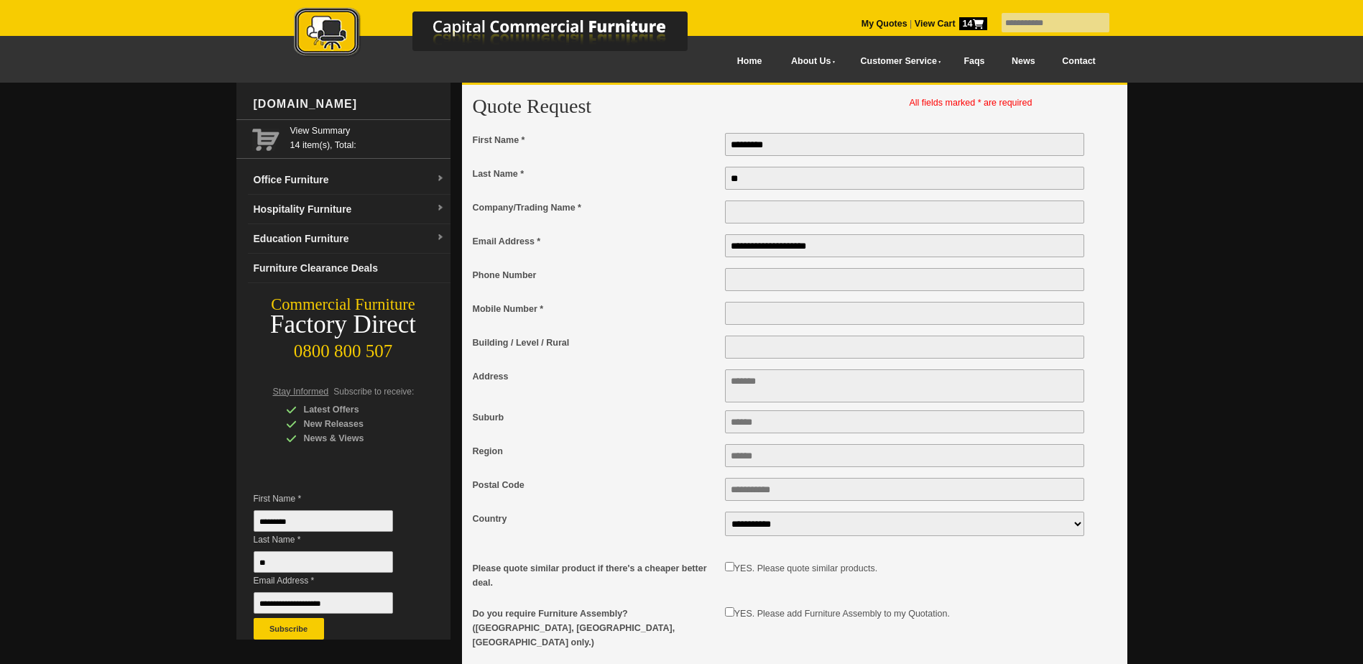
drag, startPoint x: 0, startPoint y: 0, endPoint x: 764, endPoint y: 280, distance: 814.1
click at [764, 280] on input "Phone Number" at bounding box center [905, 279] width 360 height 23
click at [766, 322] on input "Mobile Number *" at bounding box center [905, 313] width 360 height 23
type input "**********"
click at [759, 386] on textarea "Address" at bounding box center [905, 385] width 360 height 33
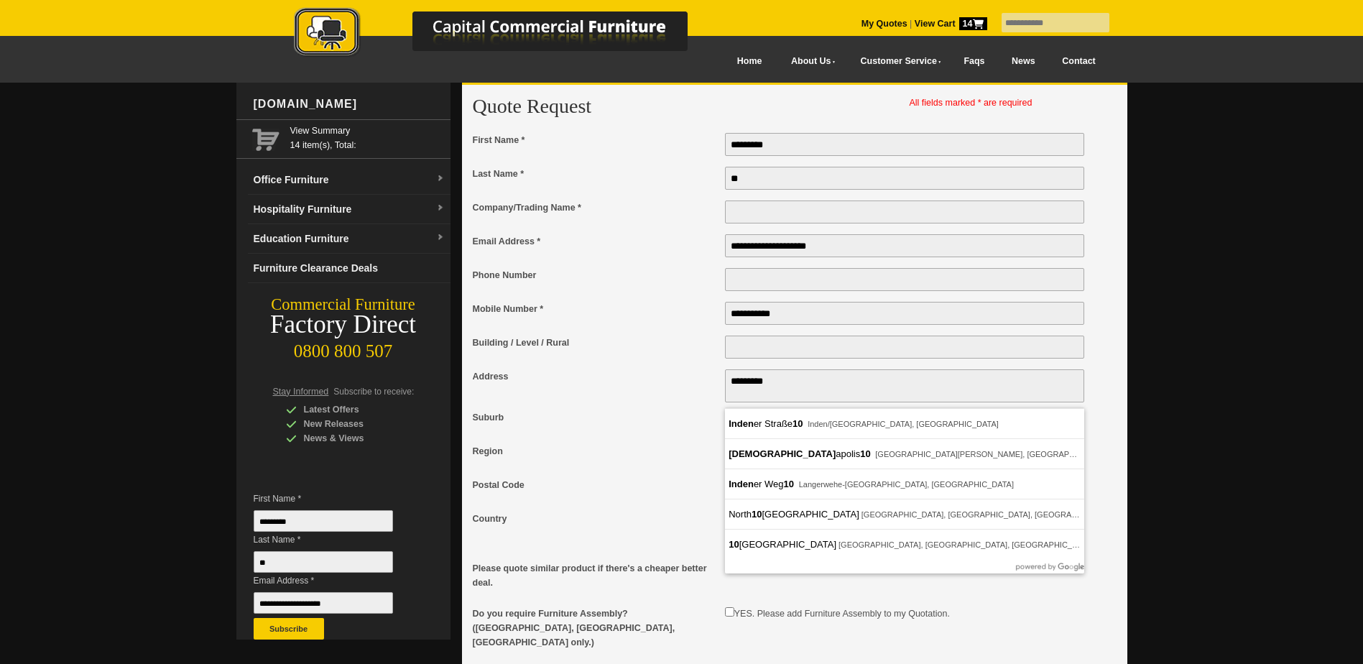
drag, startPoint x: 777, startPoint y: 390, endPoint x: 741, endPoint y: 392, distance: 35.2
click at [741, 392] on textarea "********" at bounding box center [905, 385] width 360 height 33
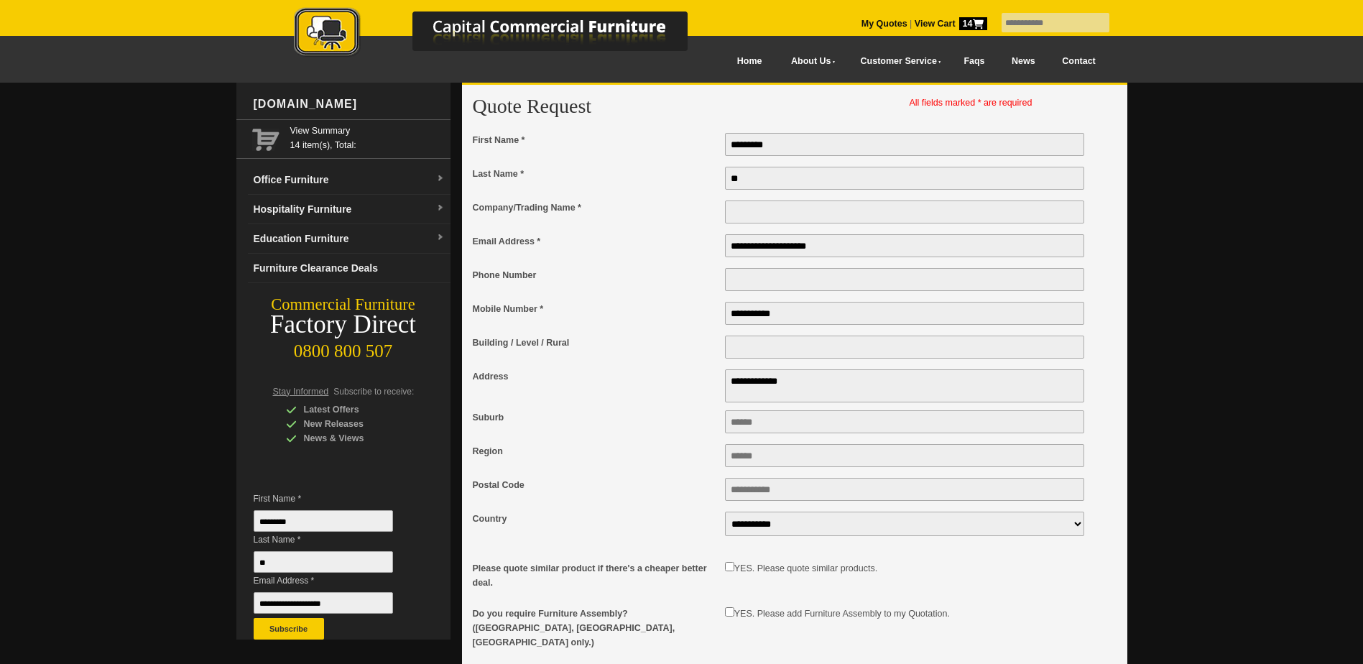
type textarea "**********"
type input "****"
type input "**********"
type input "****"
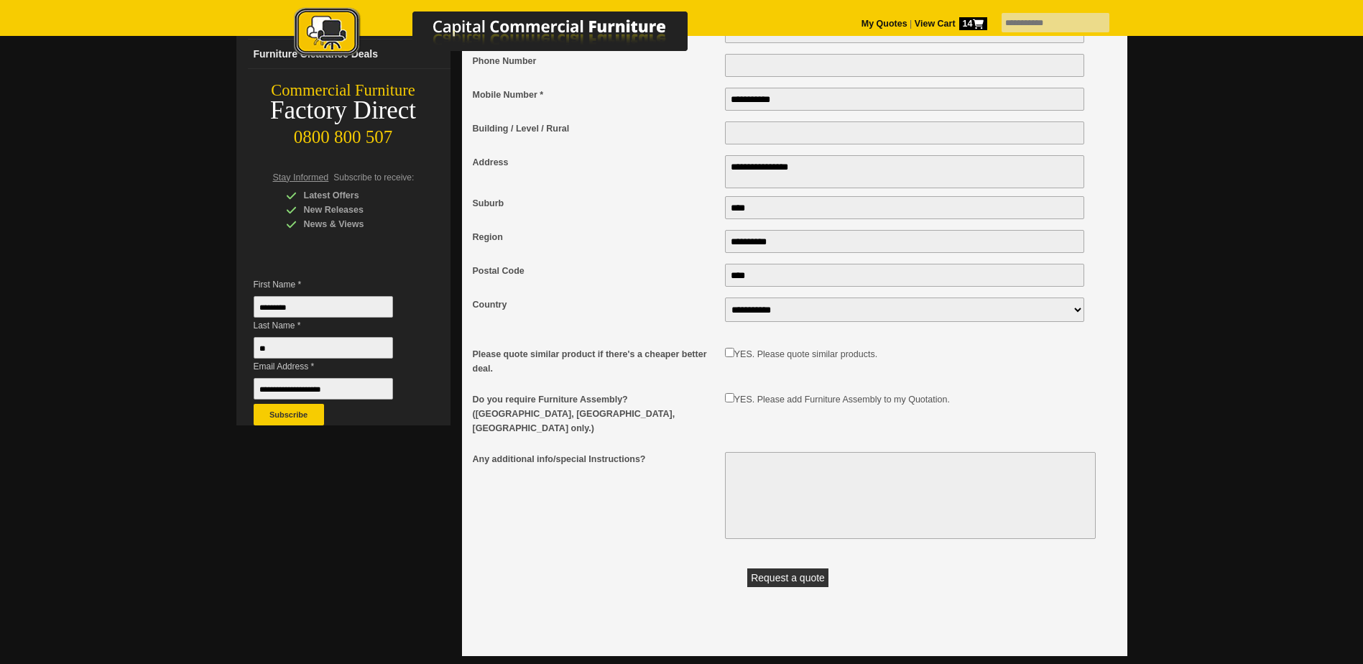
scroll to position [216, 0]
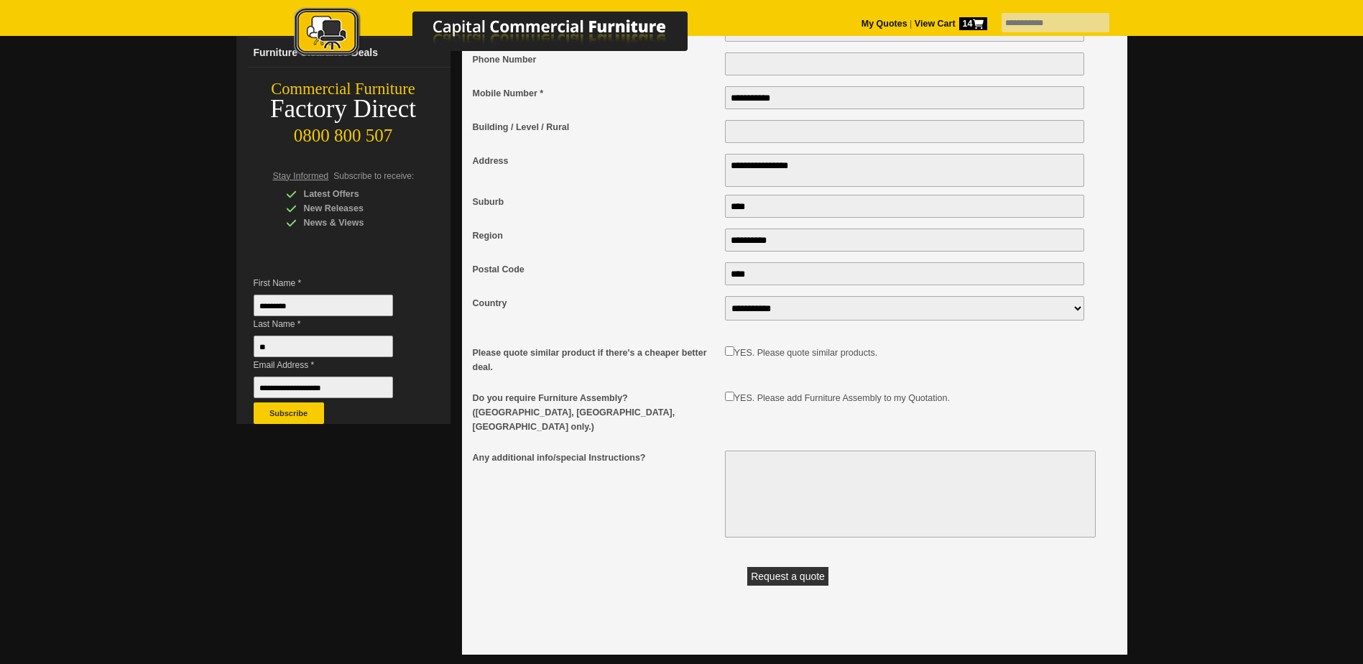
drag, startPoint x: 772, startPoint y: 568, endPoint x: 587, endPoint y: 531, distance: 188.9
click at [622, 554] on div "Request a quote" at bounding box center [788, 565] width 631 height 42
click at [778, 568] on button "Request a quote" at bounding box center [787, 576] width 81 height 19
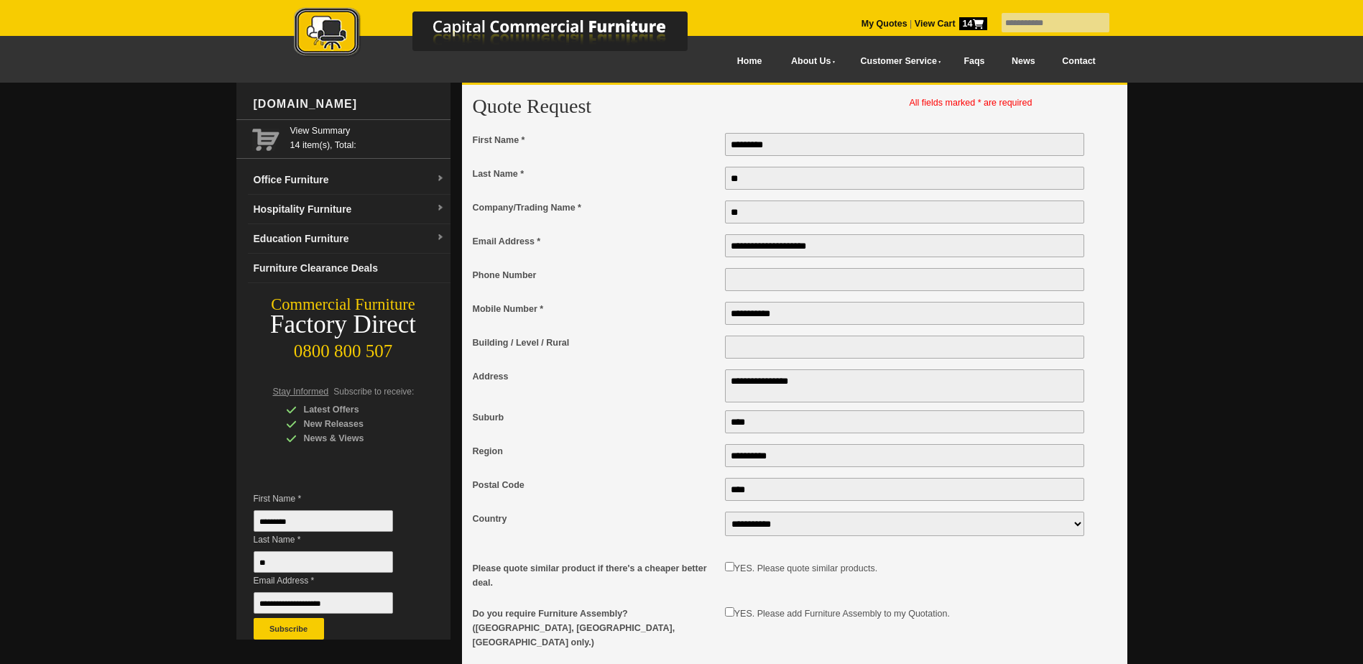
type input "**********"
type input "*********"
drag, startPoint x: 789, startPoint y: 282, endPoint x: 716, endPoint y: 283, distance: 73.3
click at [716, 283] on div "Phone Number *********" at bounding box center [788, 283] width 631 height 33
click at [808, 308] on input "**********" at bounding box center [905, 313] width 360 height 23
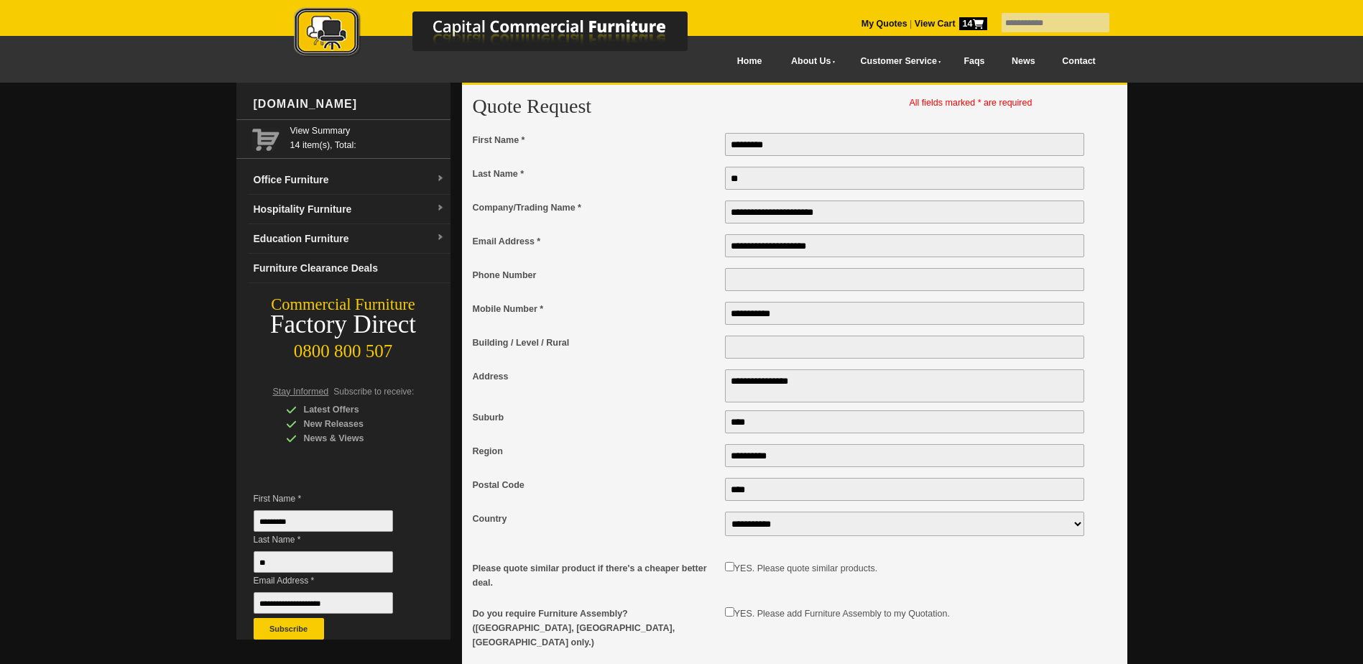
click at [779, 352] on input "Building / Level / Rural" at bounding box center [905, 346] width 360 height 23
type input "**********"
drag, startPoint x: 893, startPoint y: 405, endPoint x: 820, endPoint y: 315, distance: 115.4
click at [893, 402] on textarea "**********" at bounding box center [905, 385] width 360 height 33
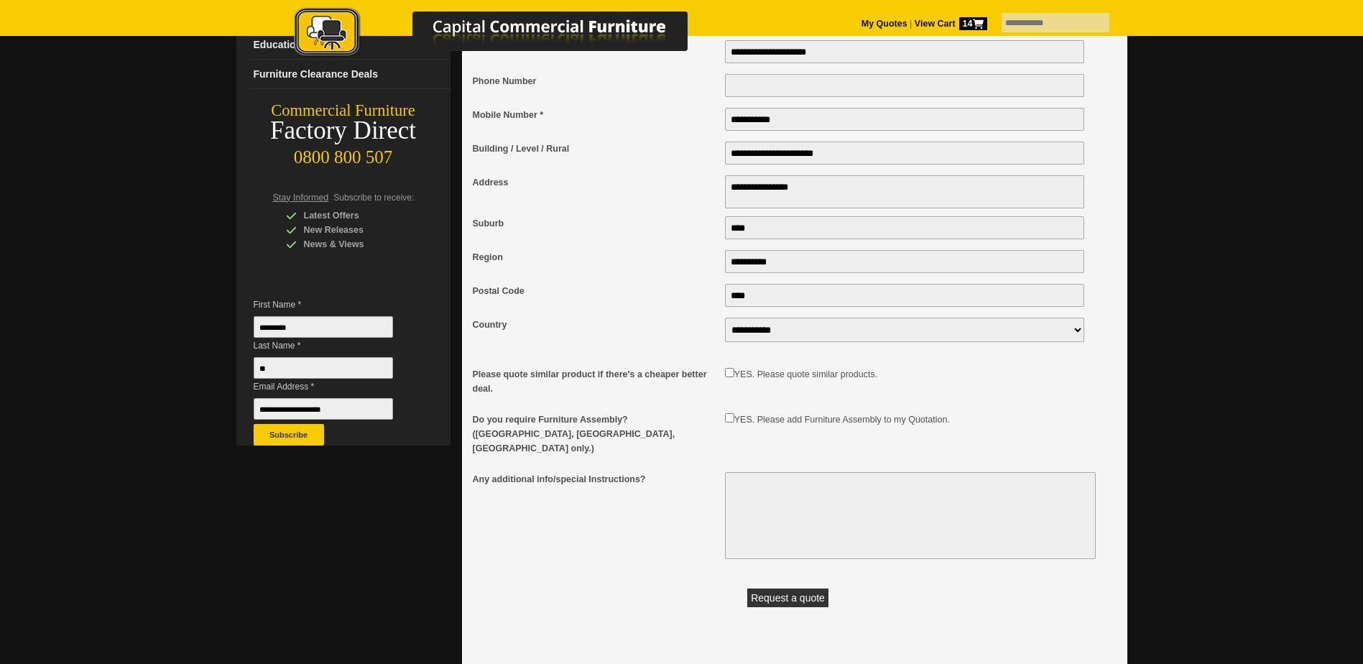
scroll to position [359, 0]
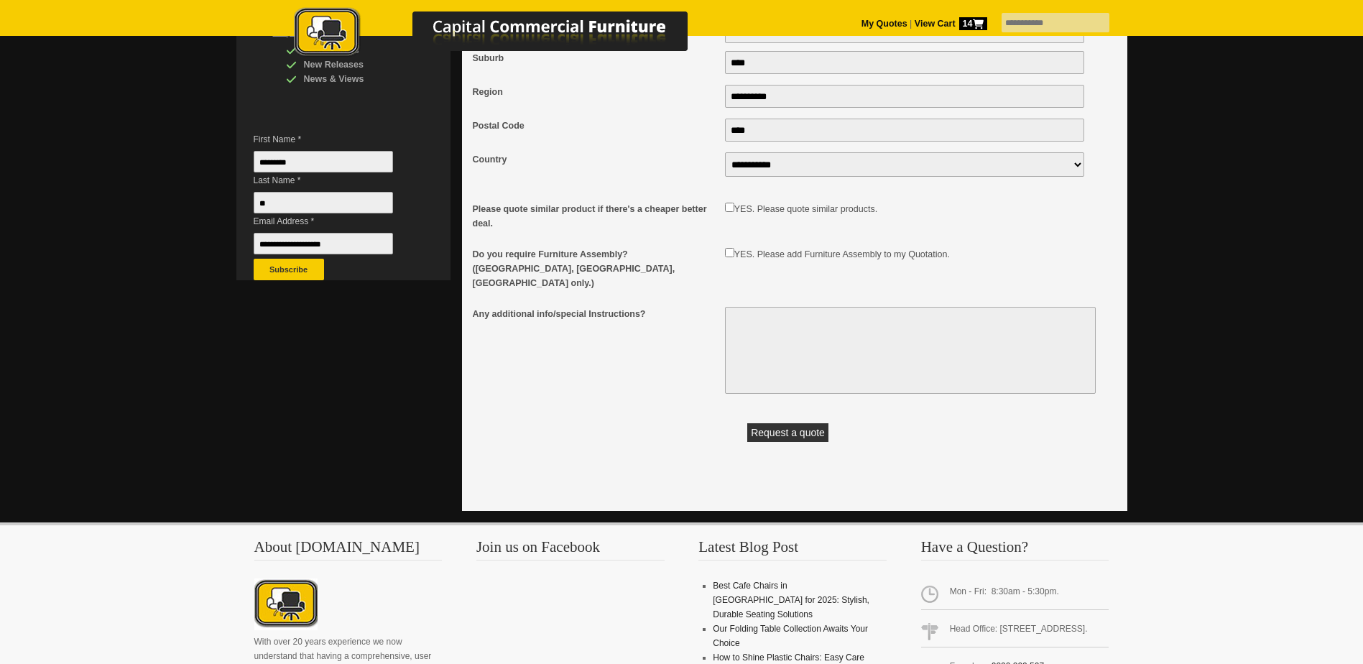
click at [783, 425] on button "Request a quote" at bounding box center [787, 432] width 81 height 19
